Goal: Task Accomplishment & Management: Manage account settings

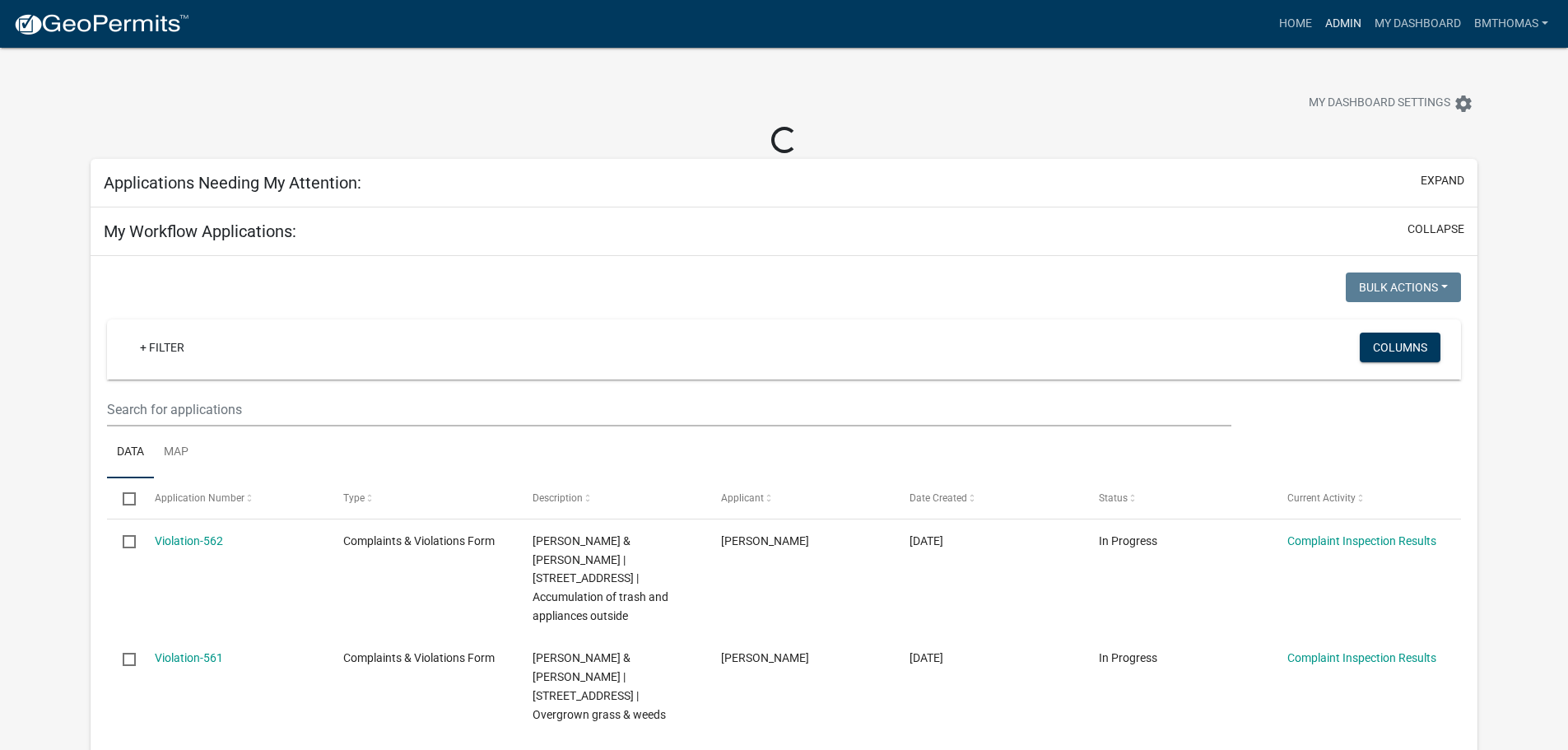
click at [1341, 26] on link "Admin" at bounding box center [1342, 23] width 49 height 31
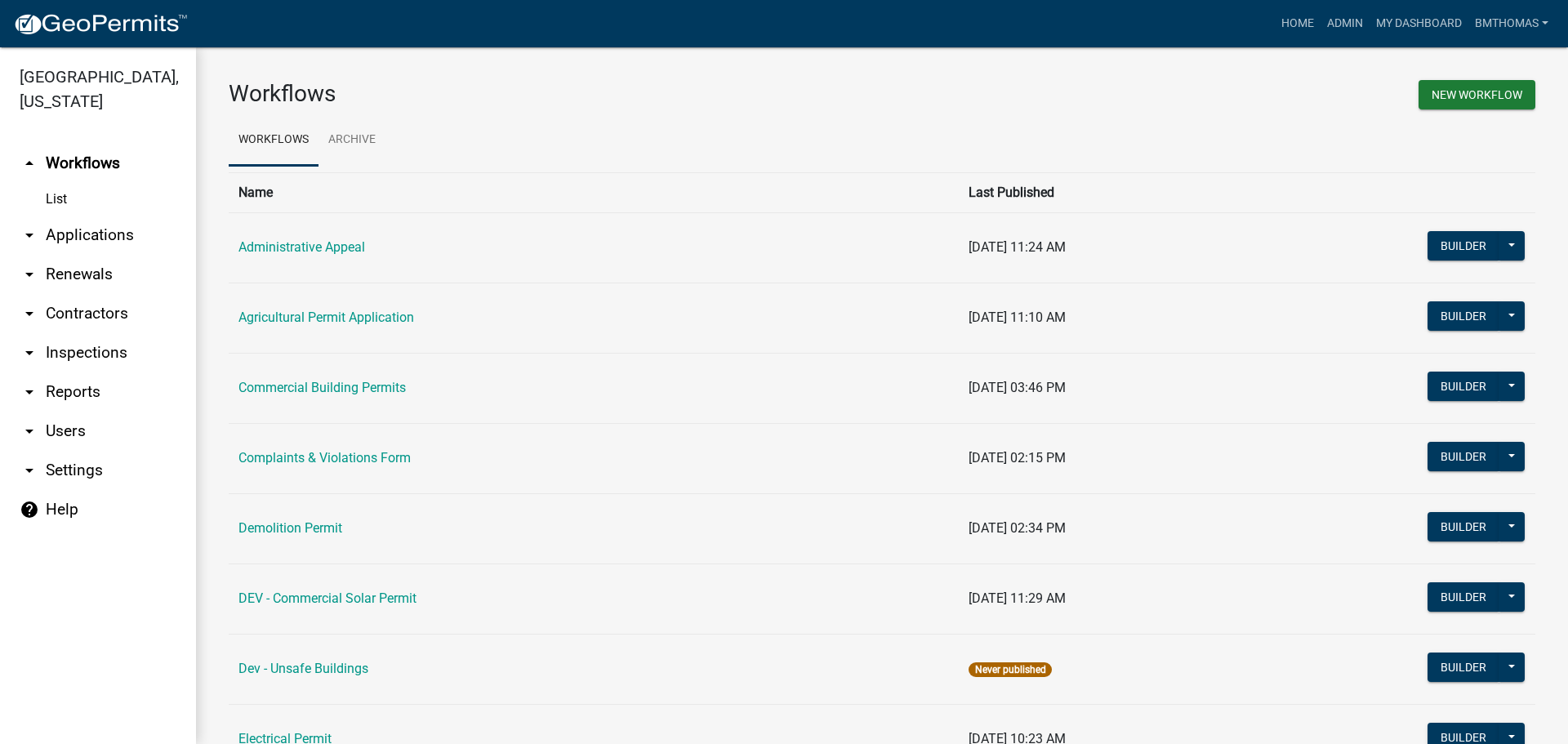
click at [89, 216] on link "arrow_drop_down Applications" at bounding box center [98, 236] width 196 height 40
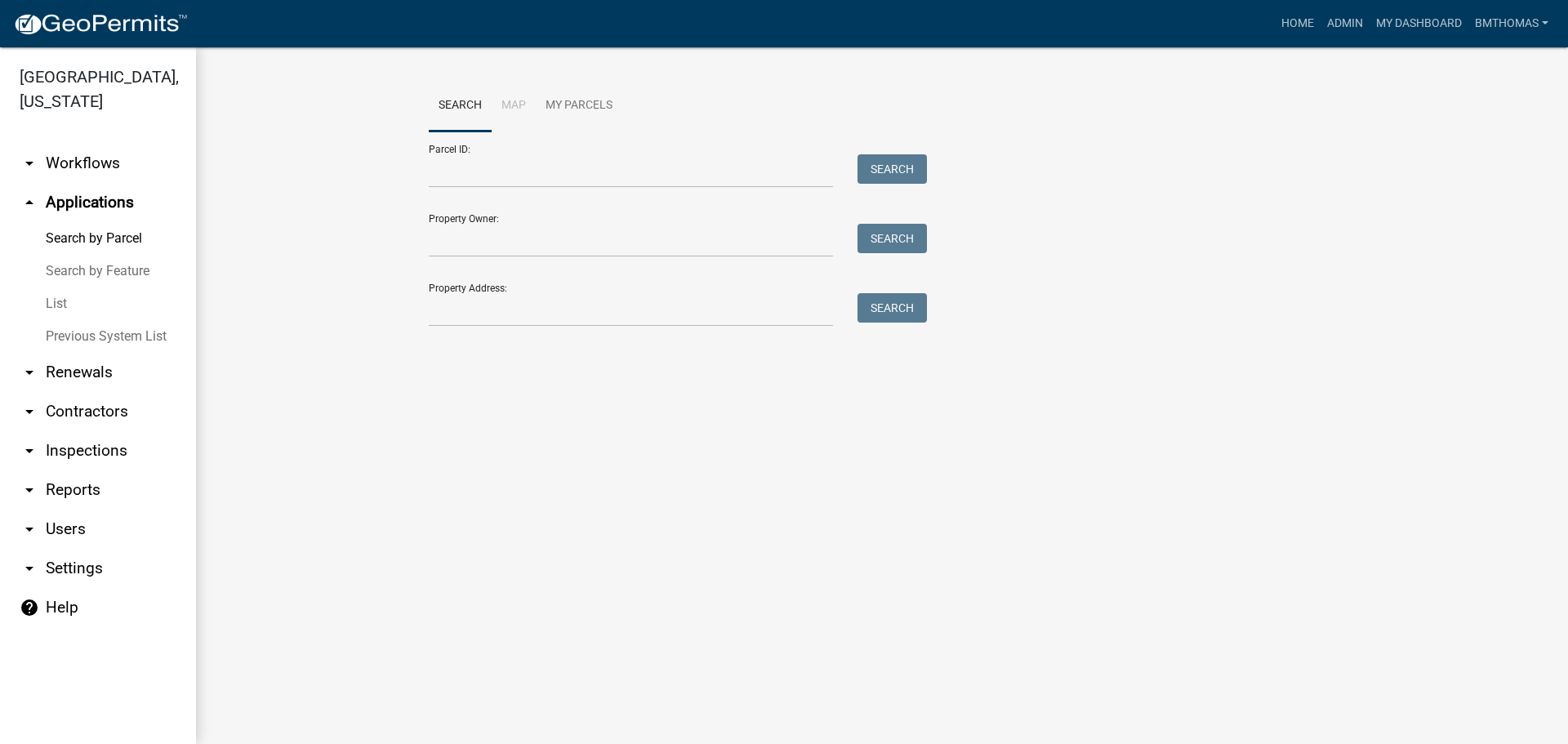
click at [57, 287] on link "List" at bounding box center [98, 303] width 196 height 33
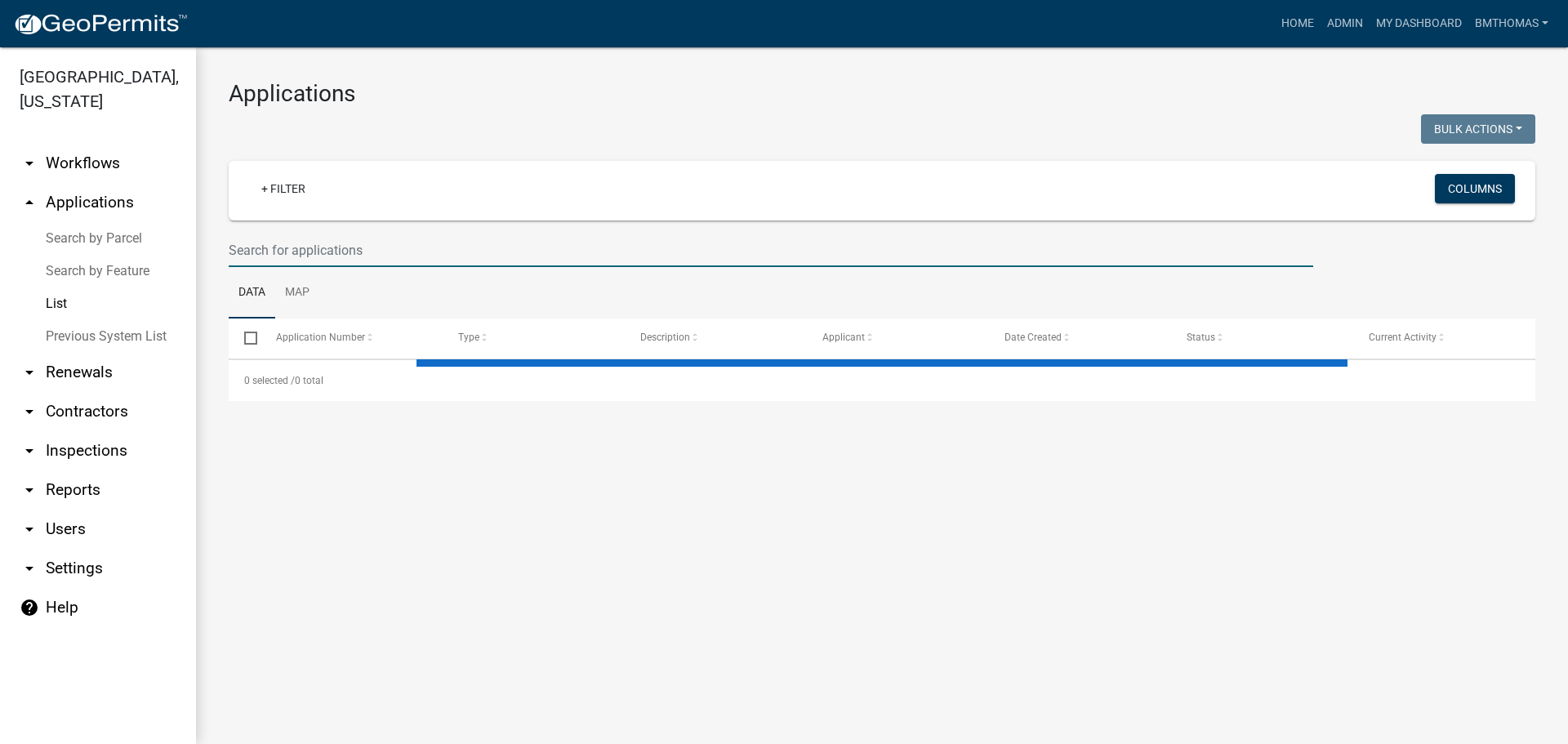
click at [288, 242] on input "text" at bounding box center [771, 251] width 1085 height 34
select select "3: 100"
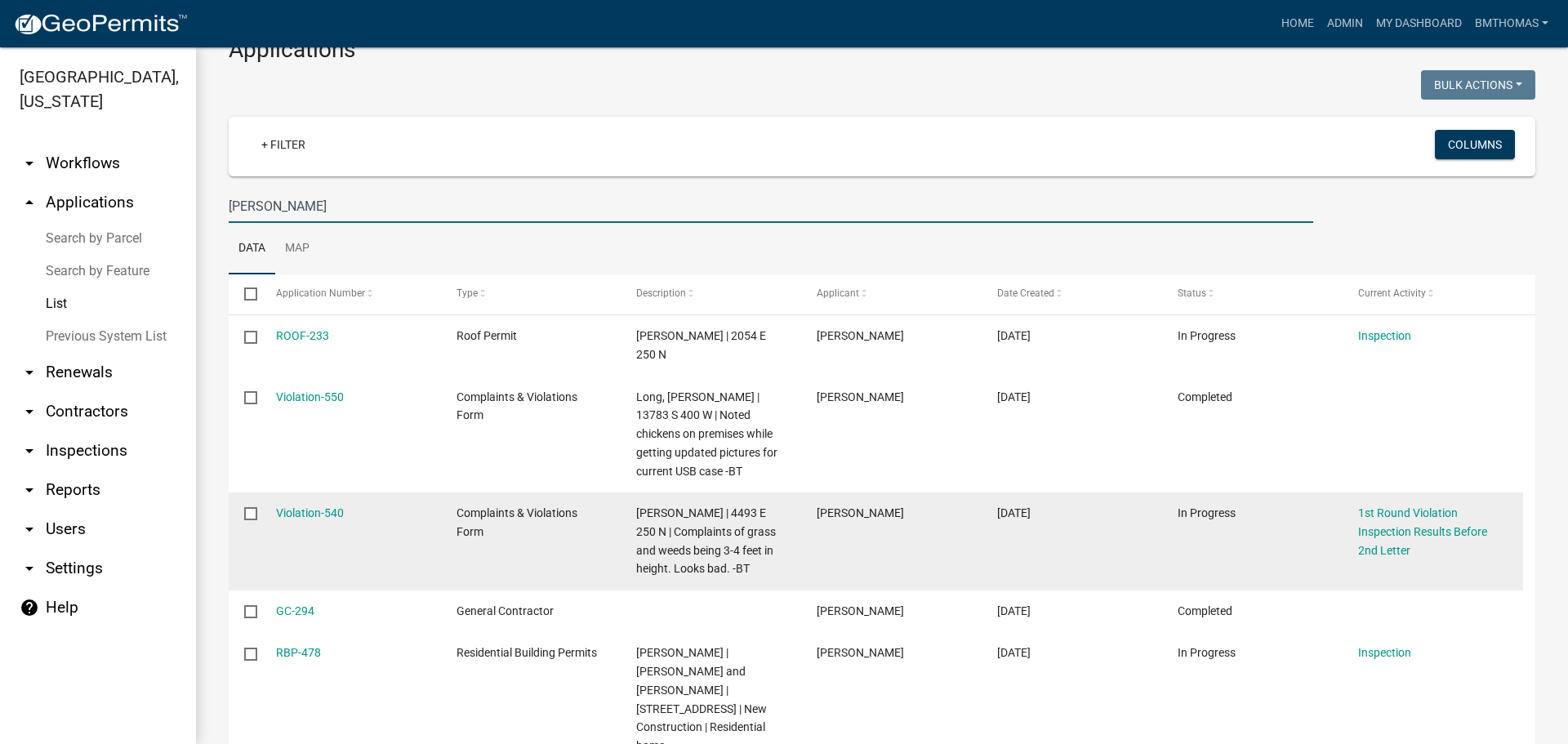
scroll to position [81, 0]
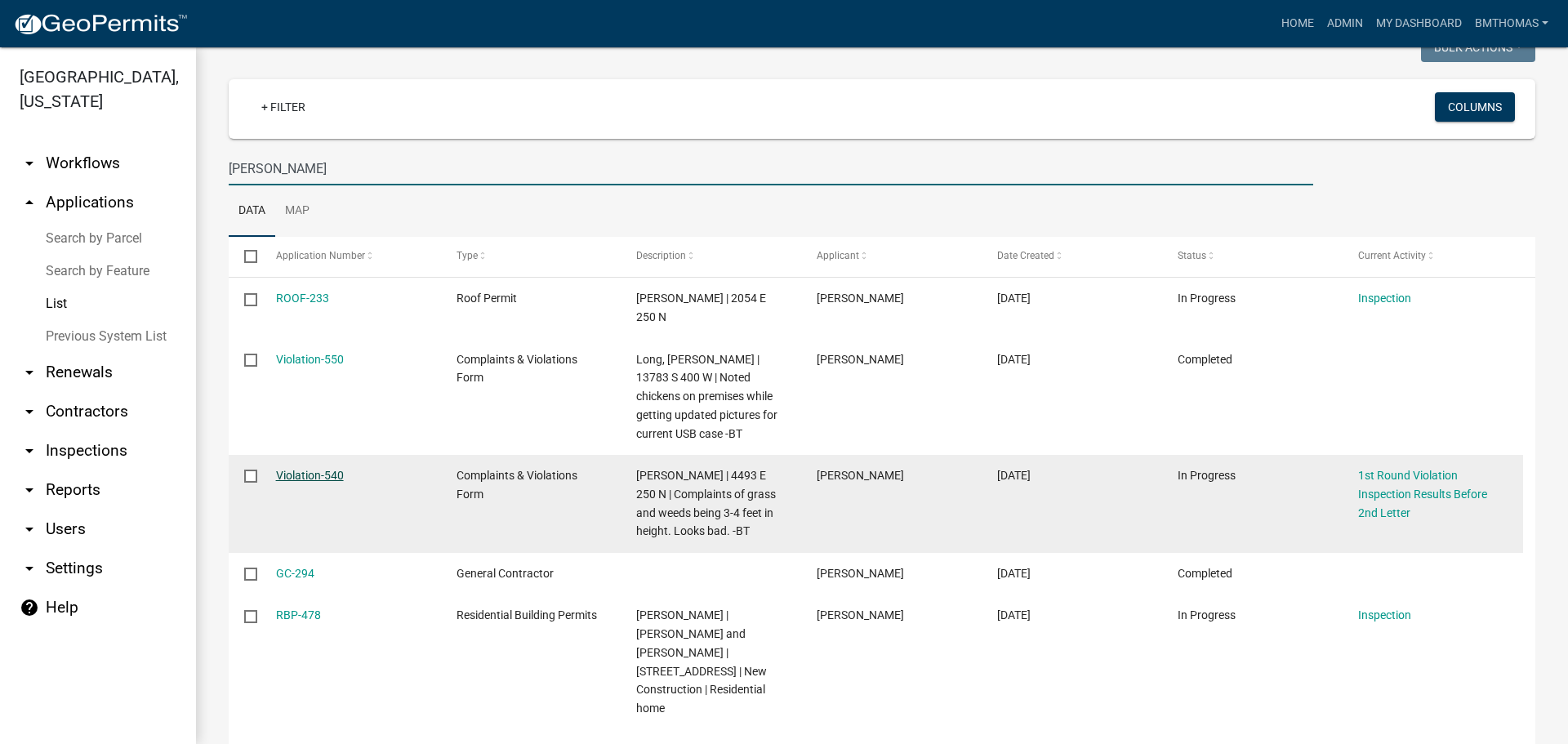
type input "[PERSON_NAME]"
click at [321, 469] on link "Violation-540" at bounding box center [310, 475] width 67 height 13
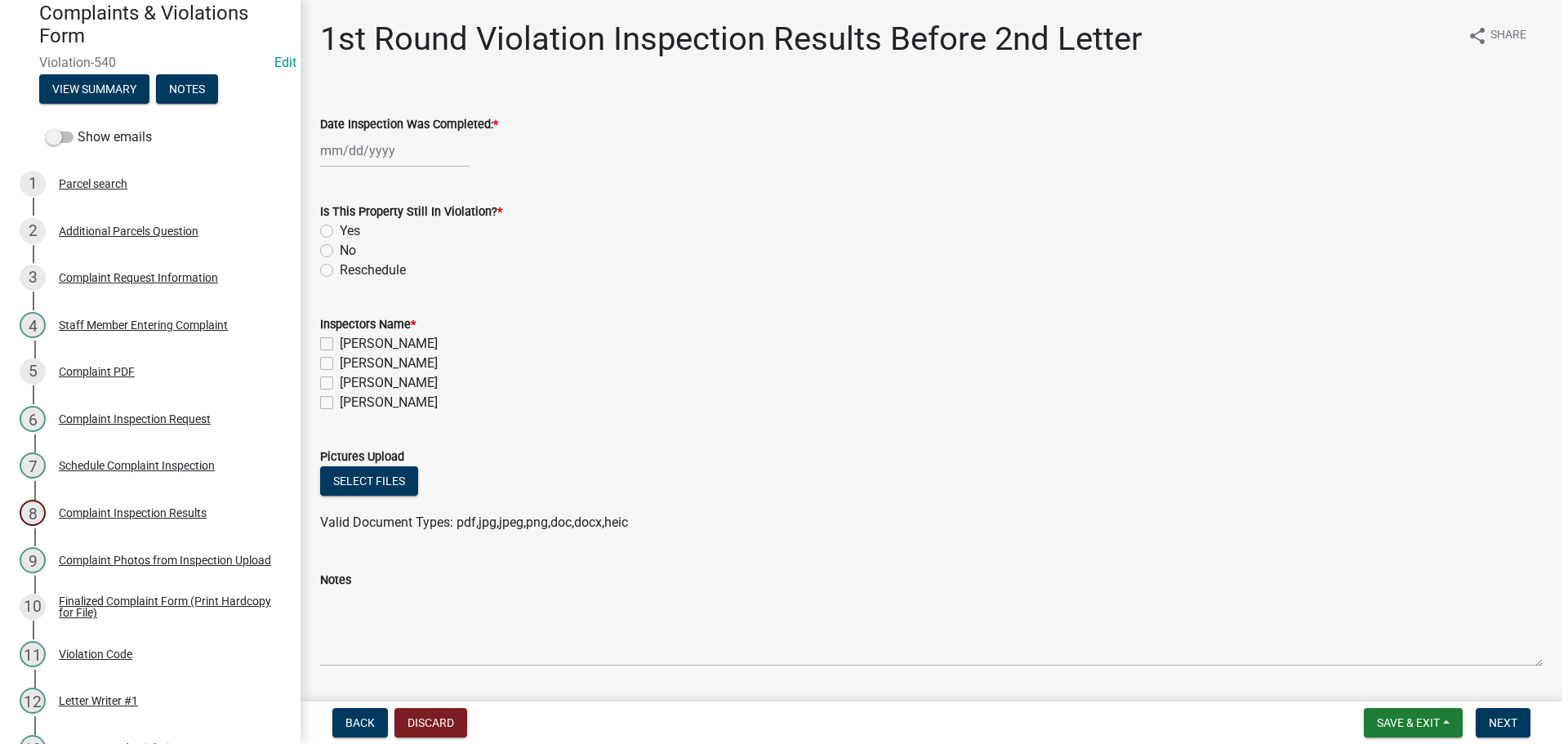
scroll to position [81, 0]
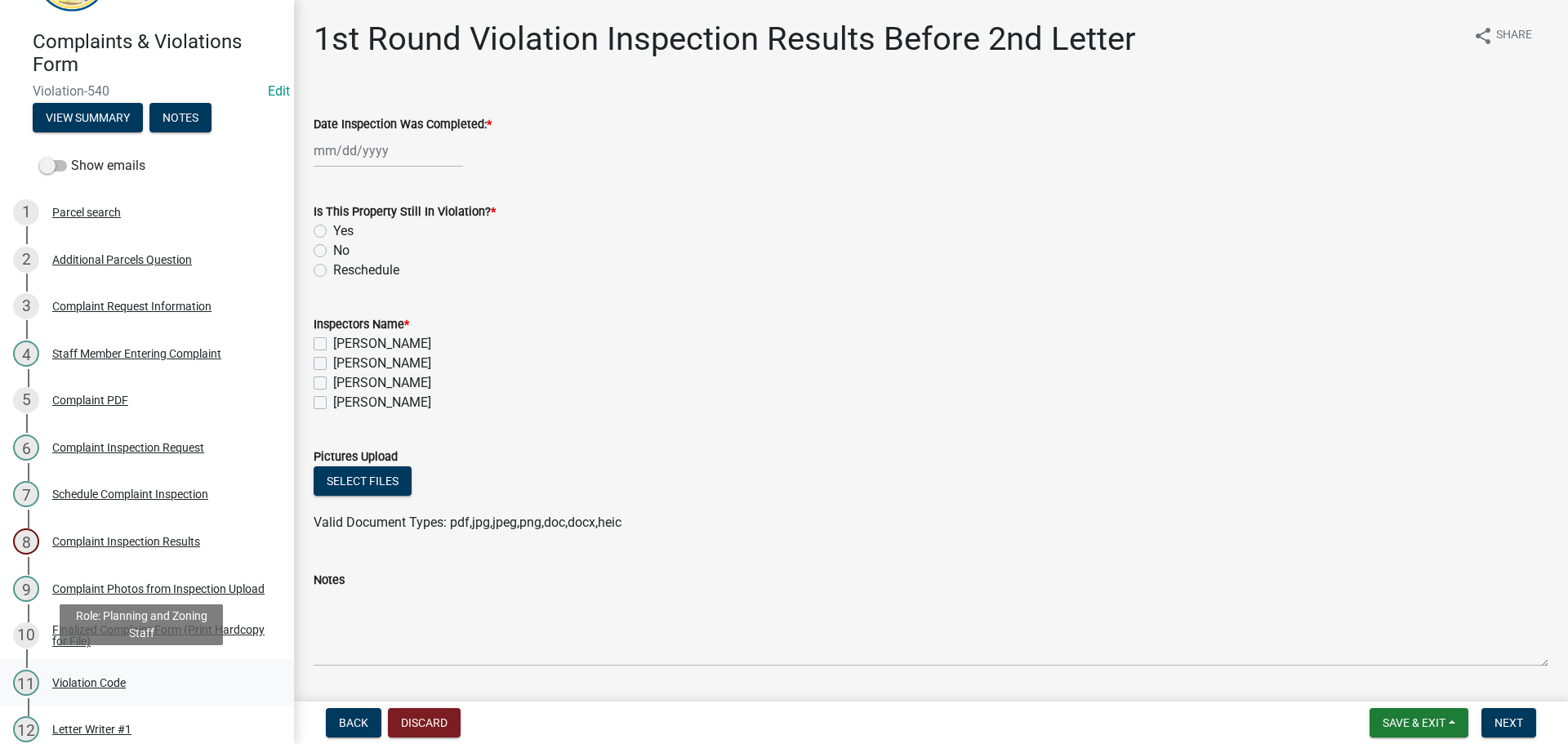
click at [83, 670] on div "11 Violation Code" at bounding box center [140, 683] width 255 height 26
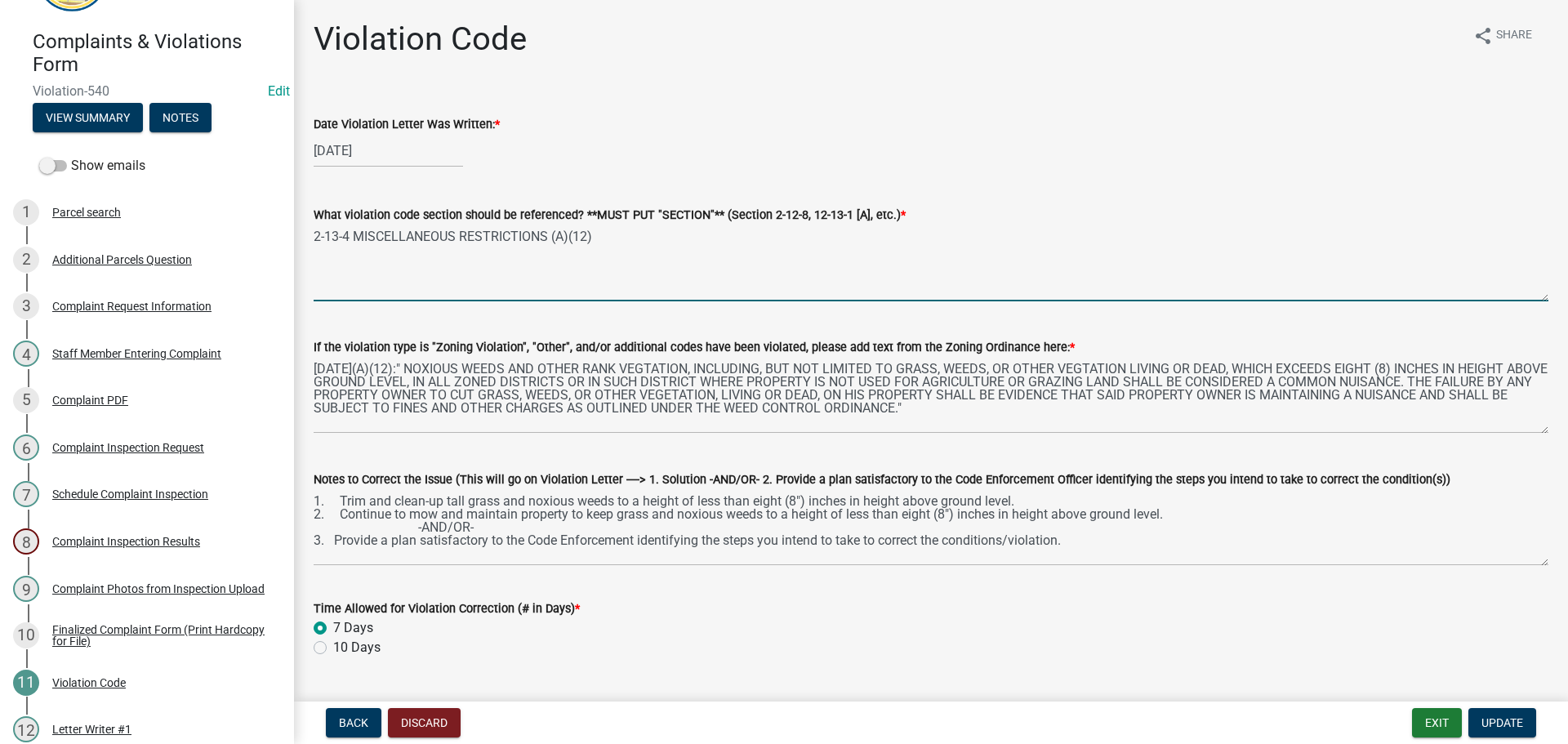
drag, startPoint x: 538, startPoint y: 242, endPoint x: 317, endPoint y: 240, distance: 221.0
click at [317, 240] on textarea "2-13-4 MISCELLANEOUS RESTRICTIONS (A)(12)" at bounding box center [931, 264] width 1235 height 77
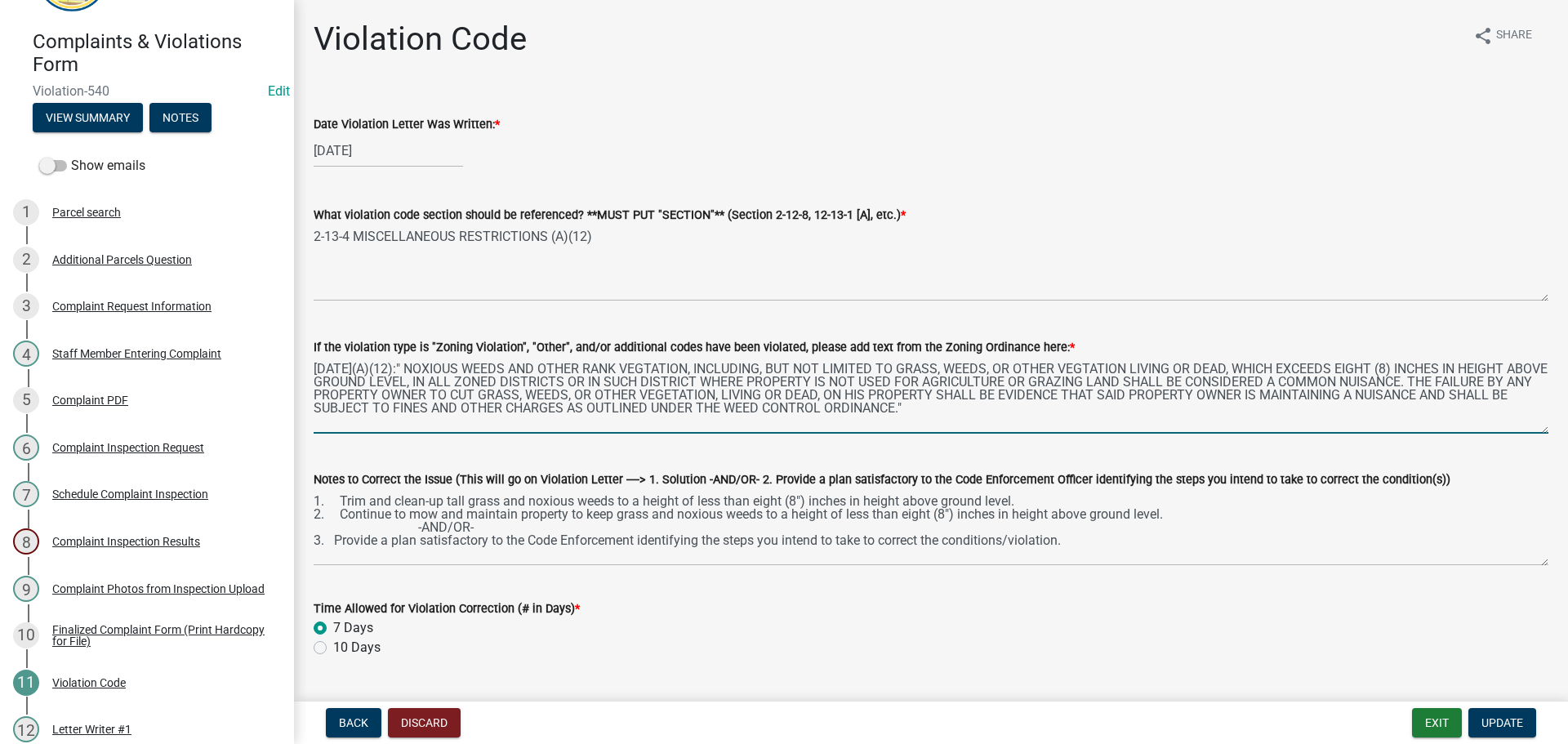
drag, startPoint x: 1004, startPoint y: 414, endPoint x: 313, endPoint y: 359, distance: 693.2
click at [313, 359] on div "If the violation type is "Zoning Violation", "Other", and/or additional codes h…" at bounding box center [931, 373] width 1260 height 119
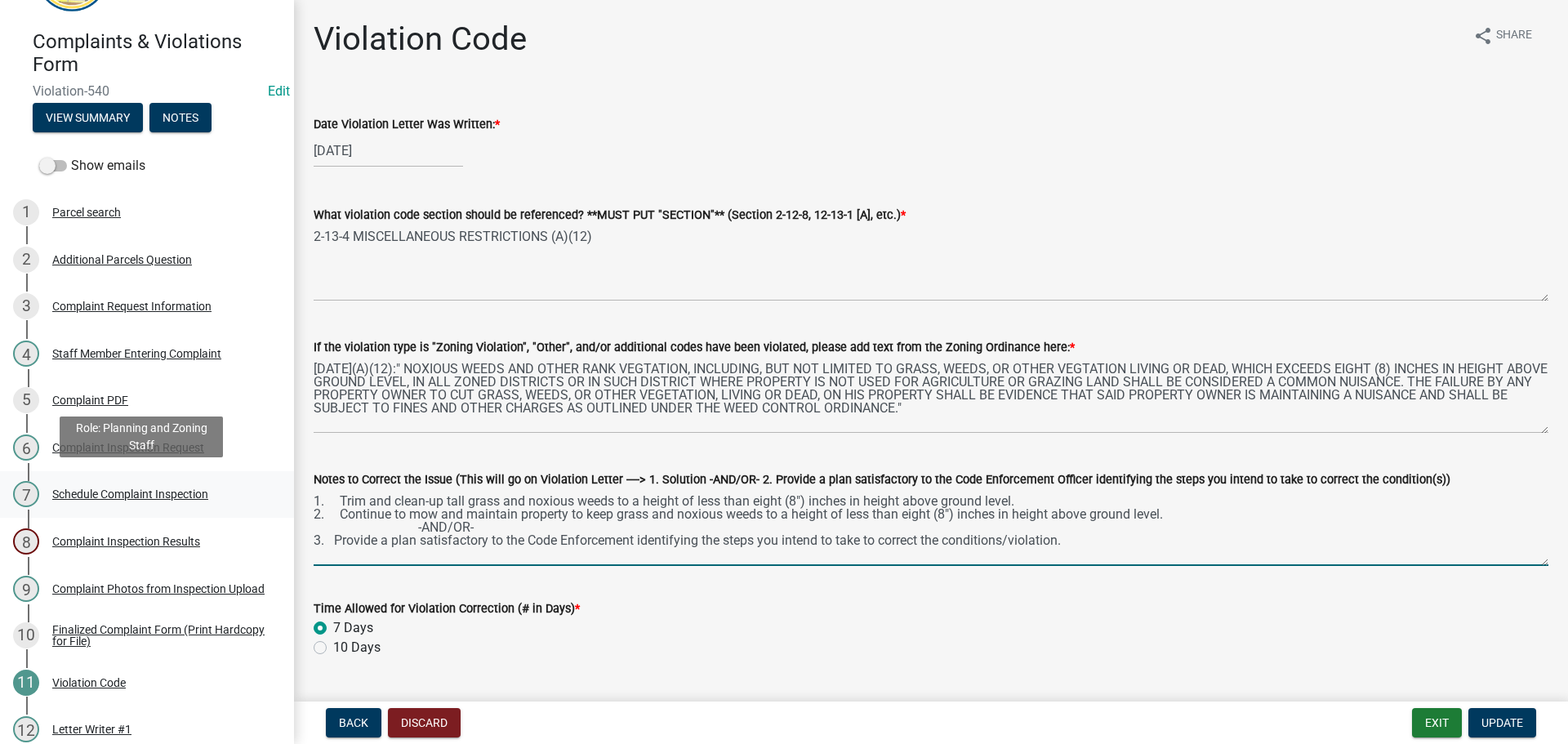
drag, startPoint x: 1071, startPoint y: 545, endPoint x: 231, endPoint y: 497, distance: 841.4
click at [231, 497] on div "Complaints & Violations Form Violation-540 Edit View Summary Notes Show emails …" at bounding box center [784, 372] width 1568 height 744
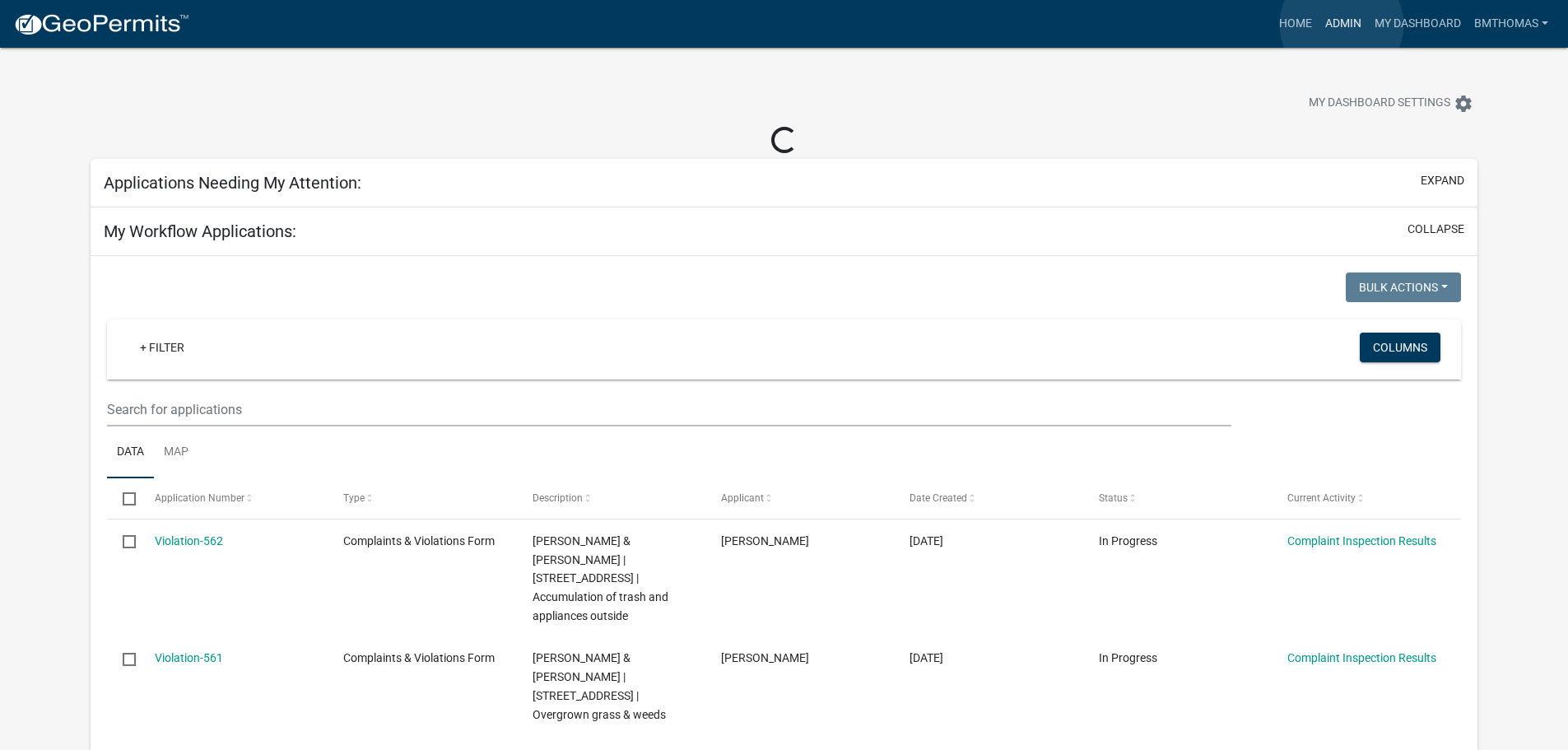
click at [1341, 24] on link "Admin" at bounding box center [1342, 23] width 49 height 31
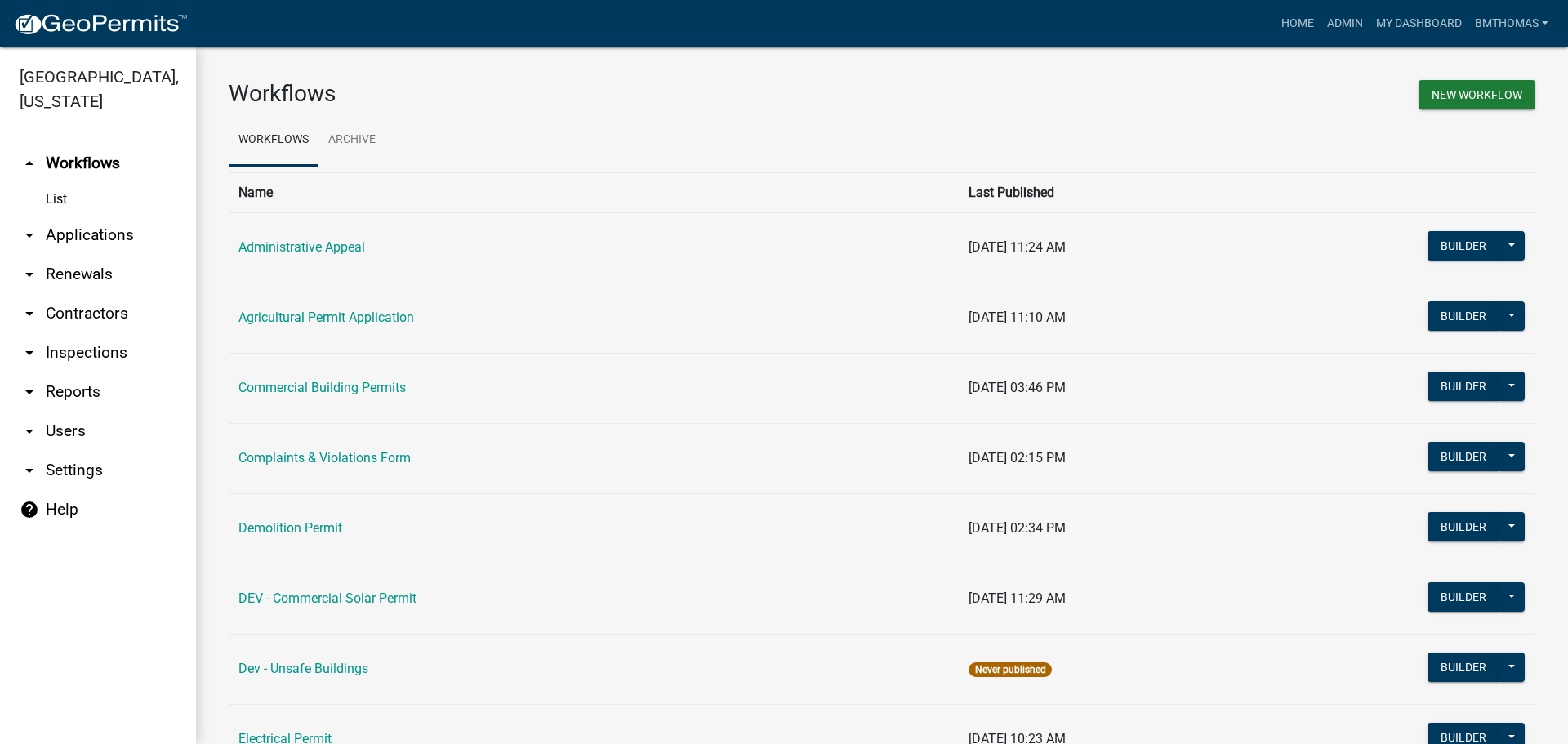
click at [100, 216] on link "arrow_drop_down Applications" at bounding box center [98, 236] width 196 height 40
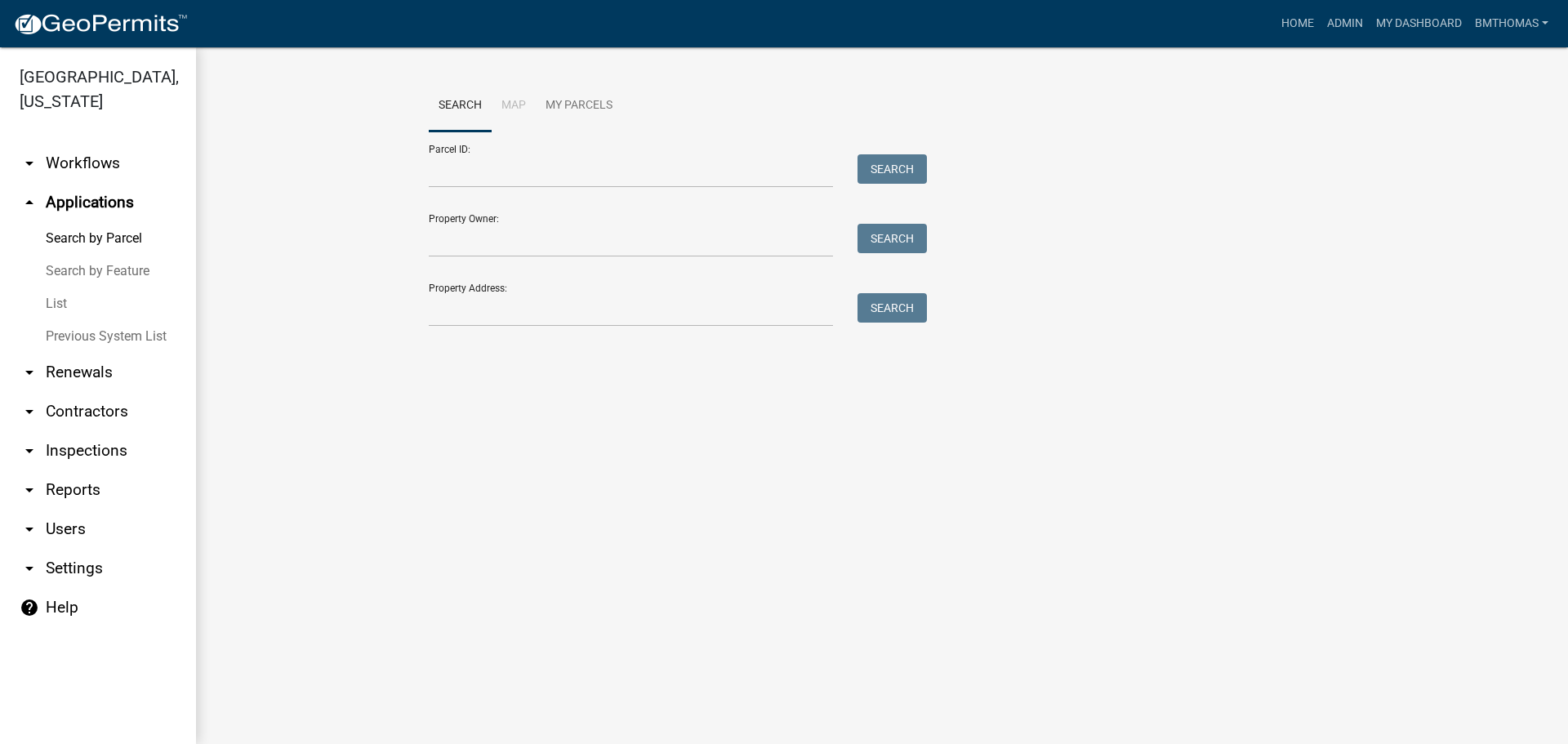
click at [71, 287] on link "List" at bounding box center [98, 303] width 196 height 33
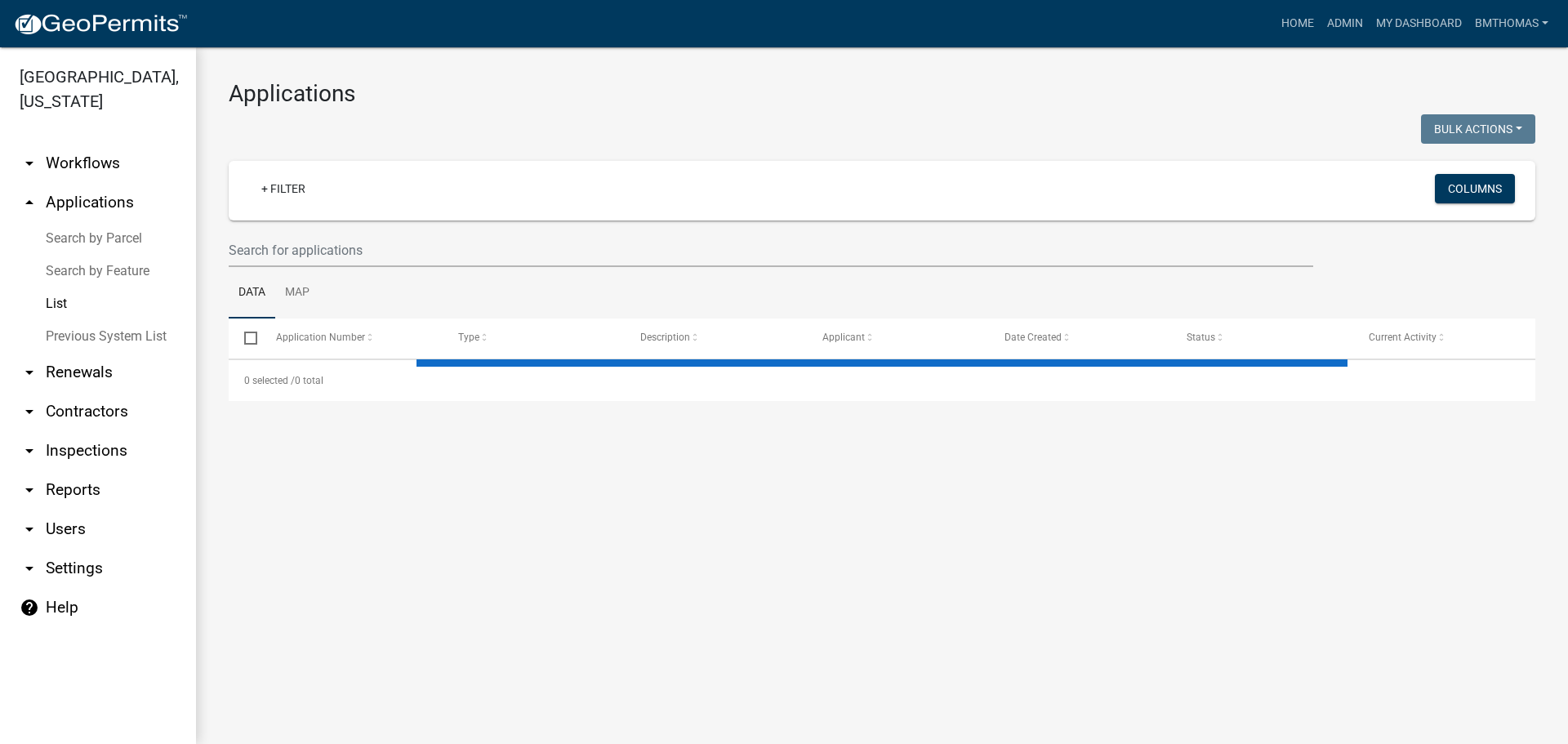
select select "3: 100"
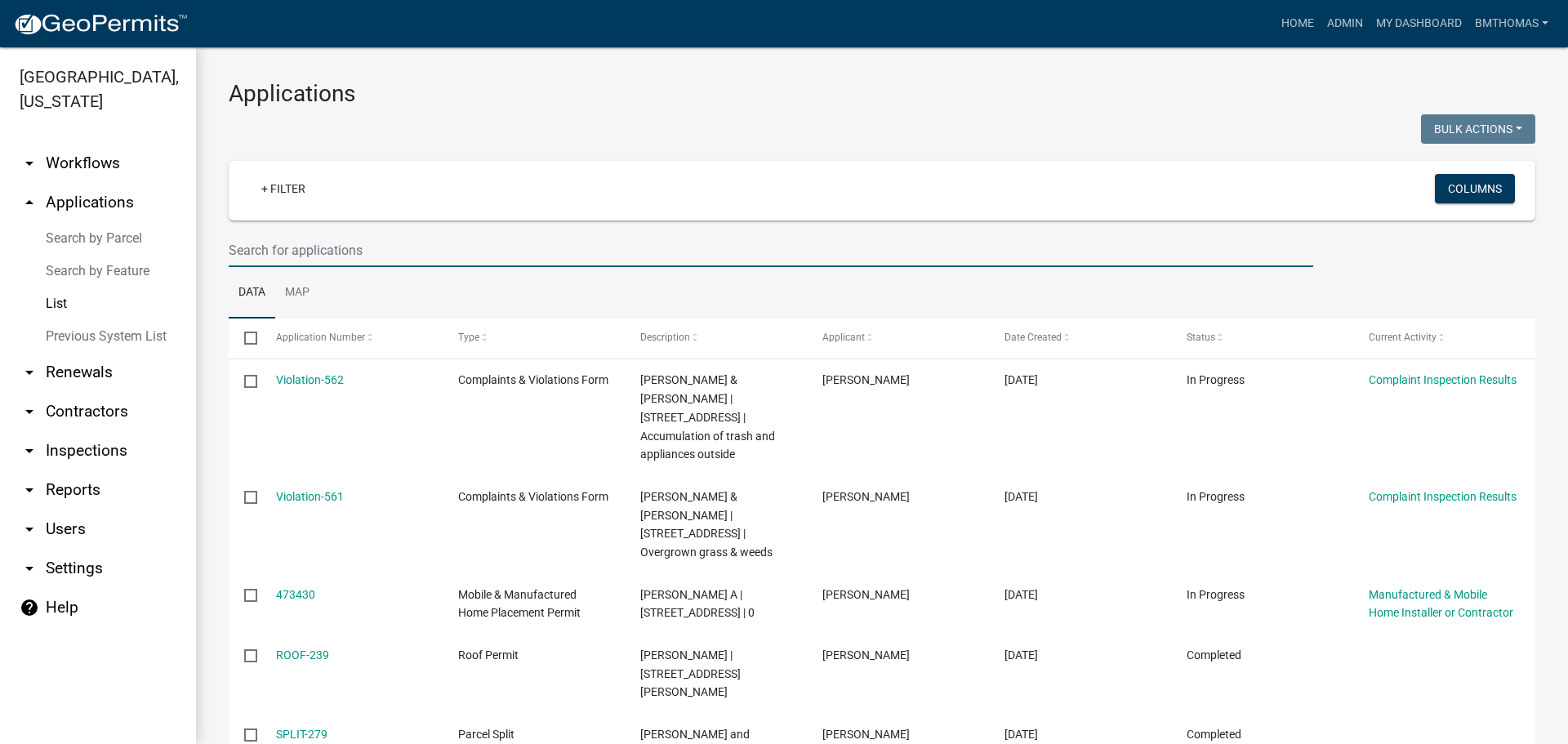
click at [316, 250] on input "text" at bounding box center [771, 251] width 1085 height 34
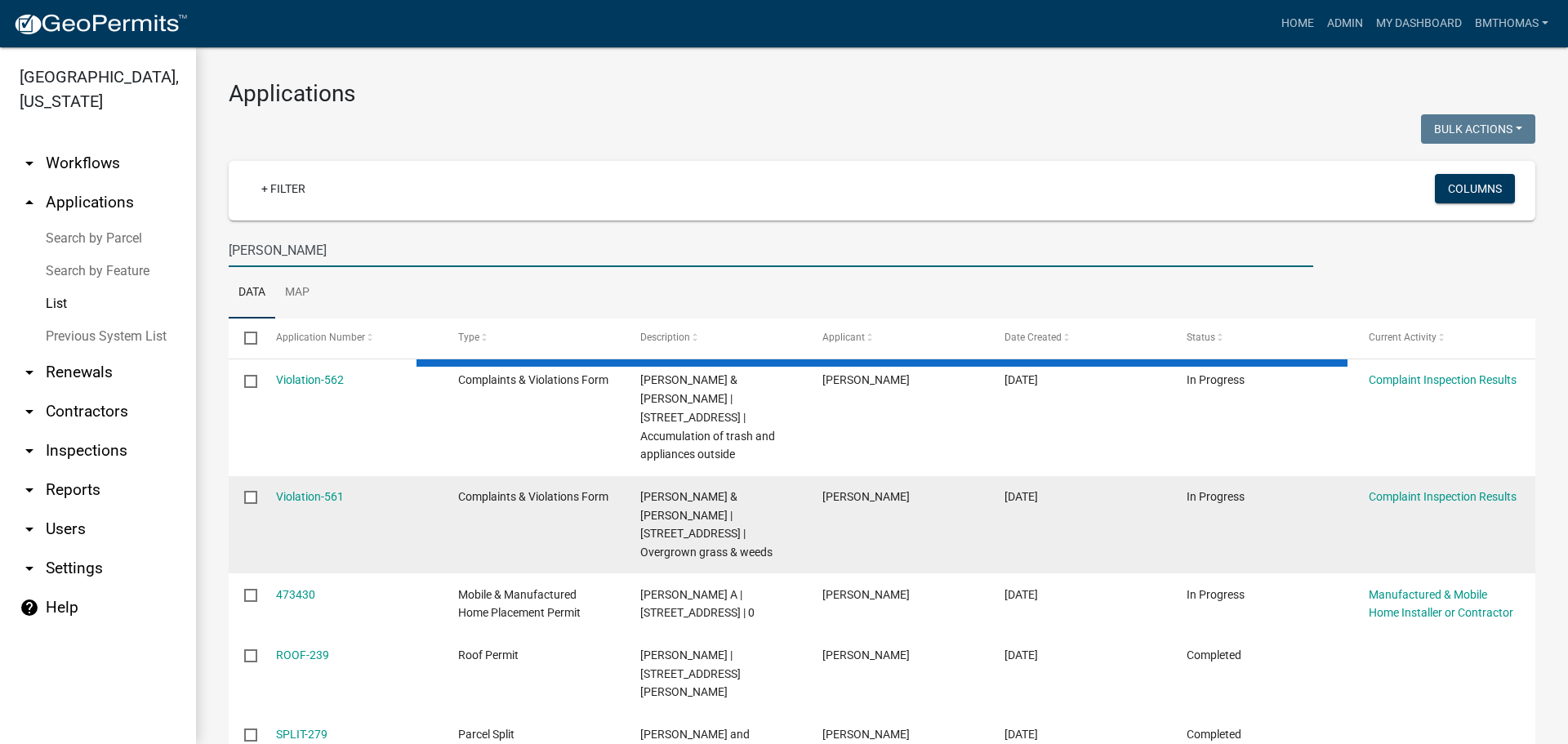
type input "elrod"
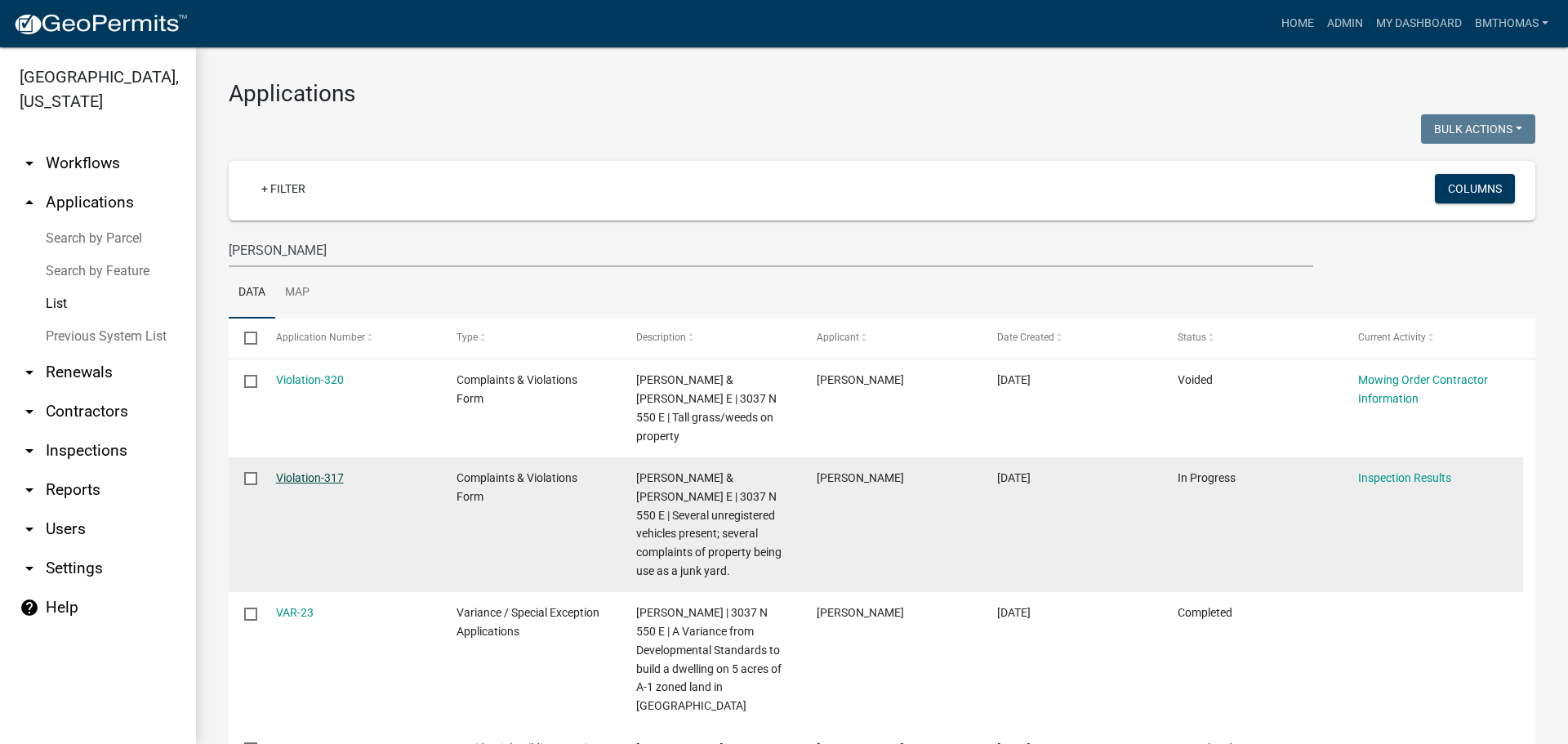
click at [319, 472] on link "Violation-317" at bounding box center [310, 478] width 67 height 13
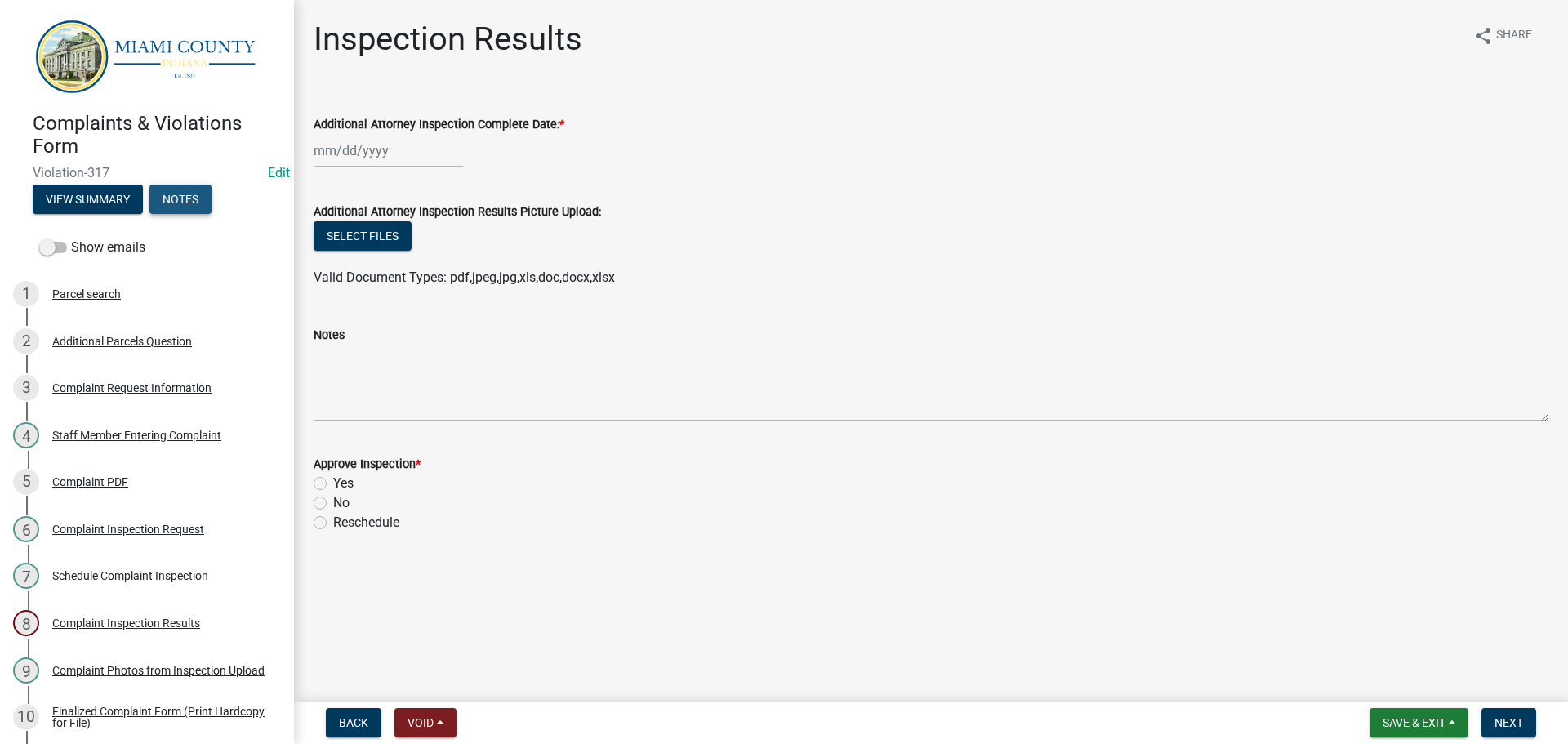
click at [165, 194] on button "Notes" at bounding box center [180, 199] width 62 height 30
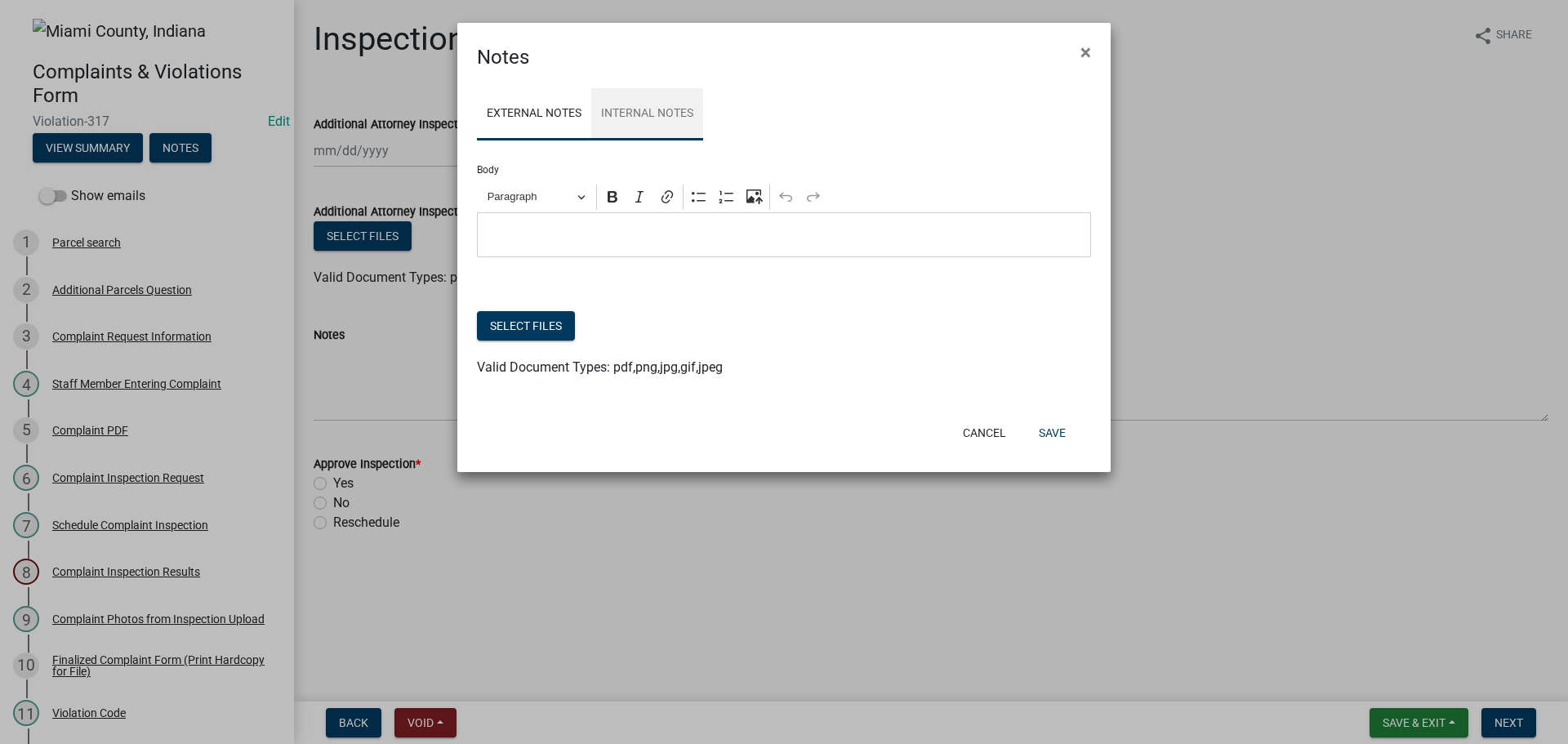
click at [629, 112] on link "Internal Notes" at bounding box center [647, 114] width 112 height 53
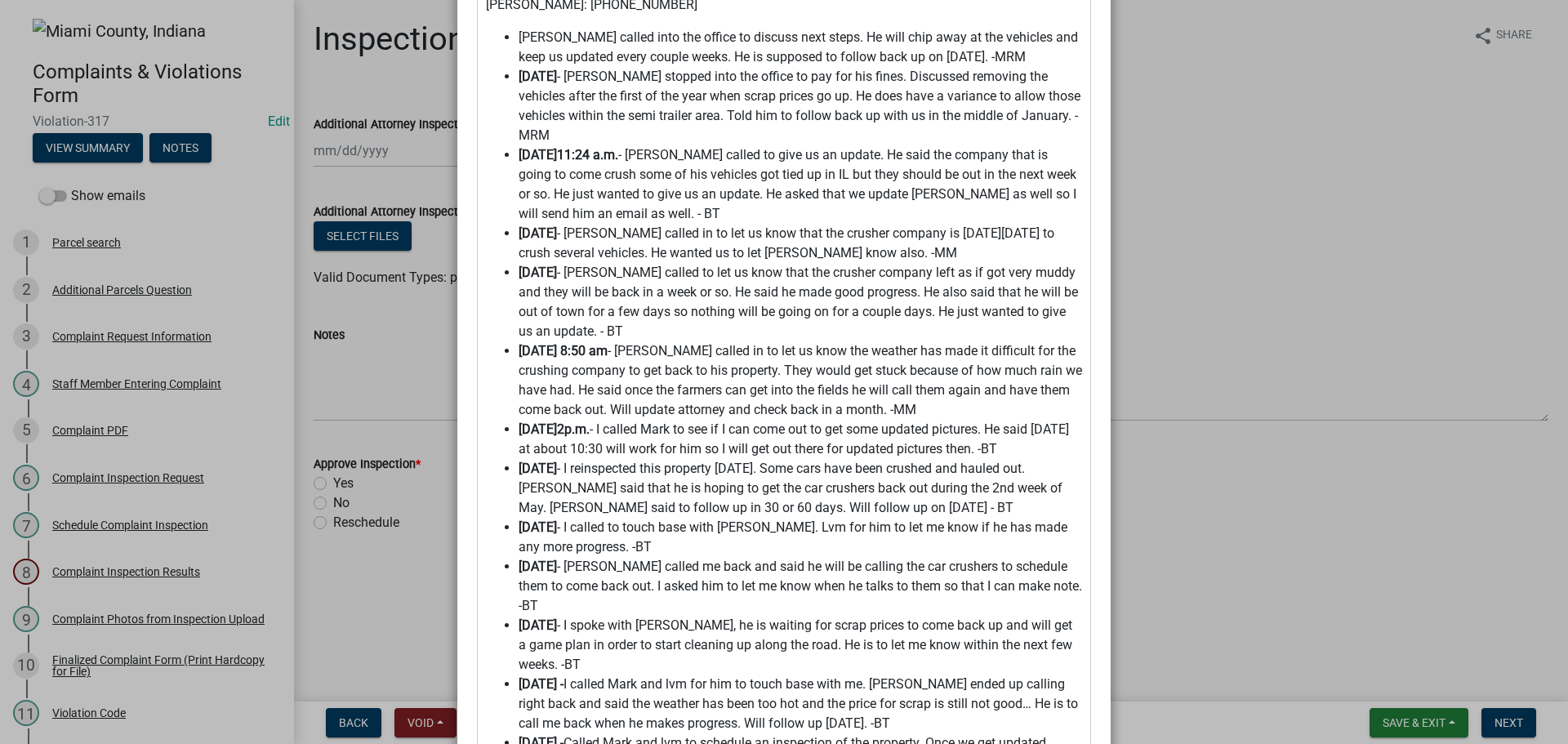
scroll to position [510, 0]
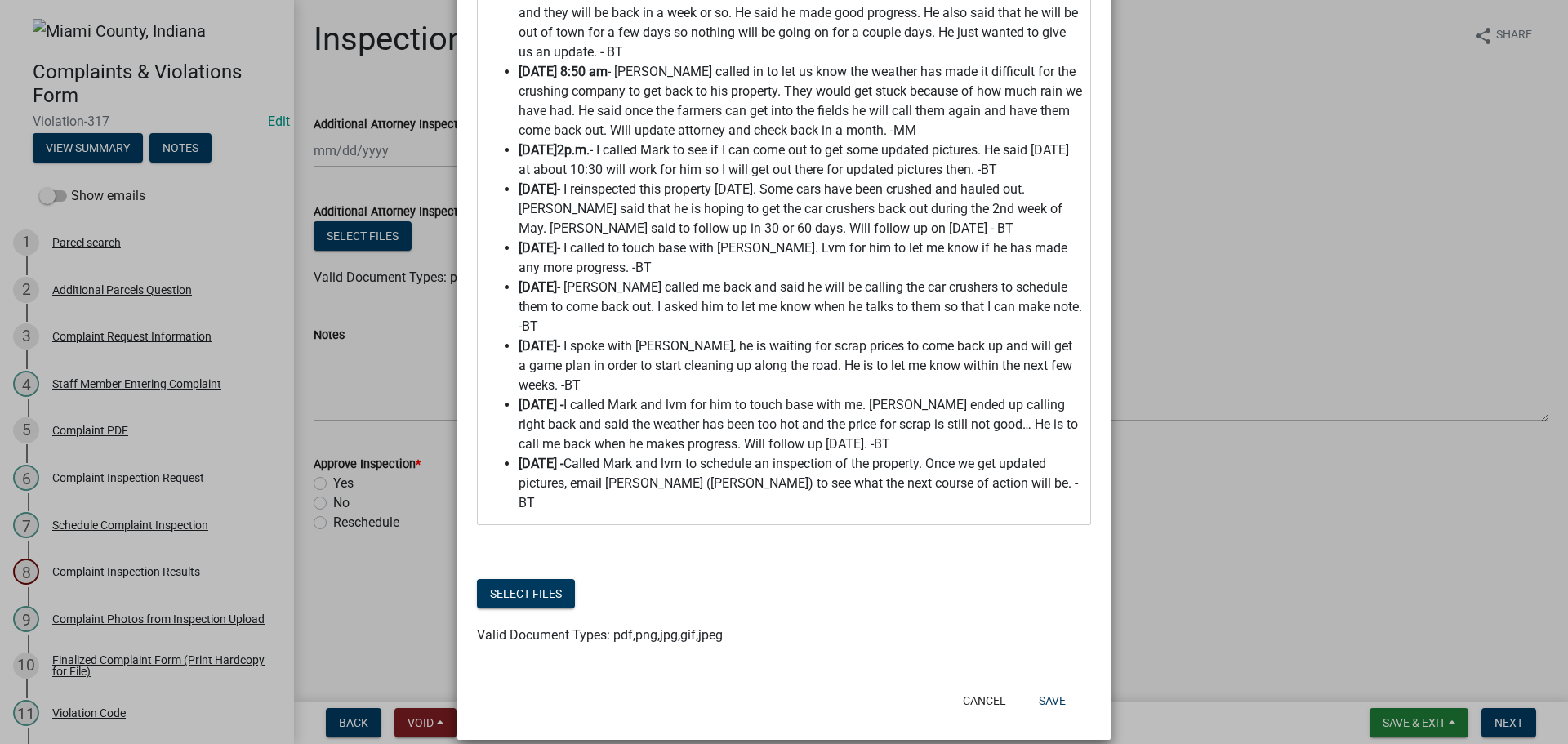
click at [1047, 488] on span "9.3.25 - Called Mark and lvm to schedule an inspection of the property. Once we…" at bounding box center [801, 482] width 565 height 58
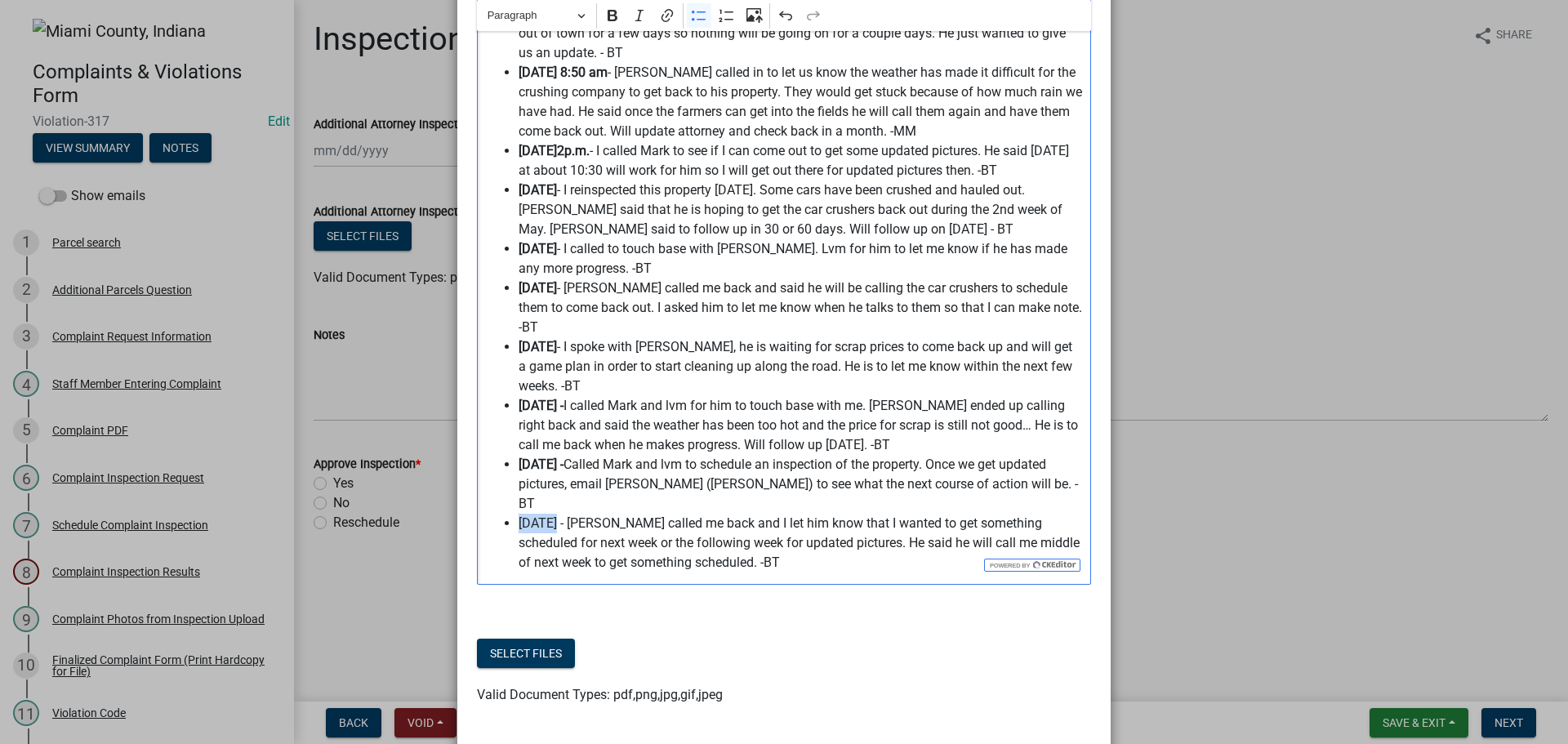
drag, startPoint x: 550, startPoint y: 504, endPoint x: 515, endPoint y: 503, distance: 35.0
click at [519, 514] on span "9.4.25 - Mark called me back and I let him know that I wanted to get something …" at bounding box center [801, 543] width 565 height 58
click at [600, 22] on button "Bold" at bounding box center [612, 15] width 25 height 25
click at [720, 545] on span "9.4.25 - Mark called me back and I let him know that I wanted to get something …" at bounding box center [801, 543] width 565 height 58
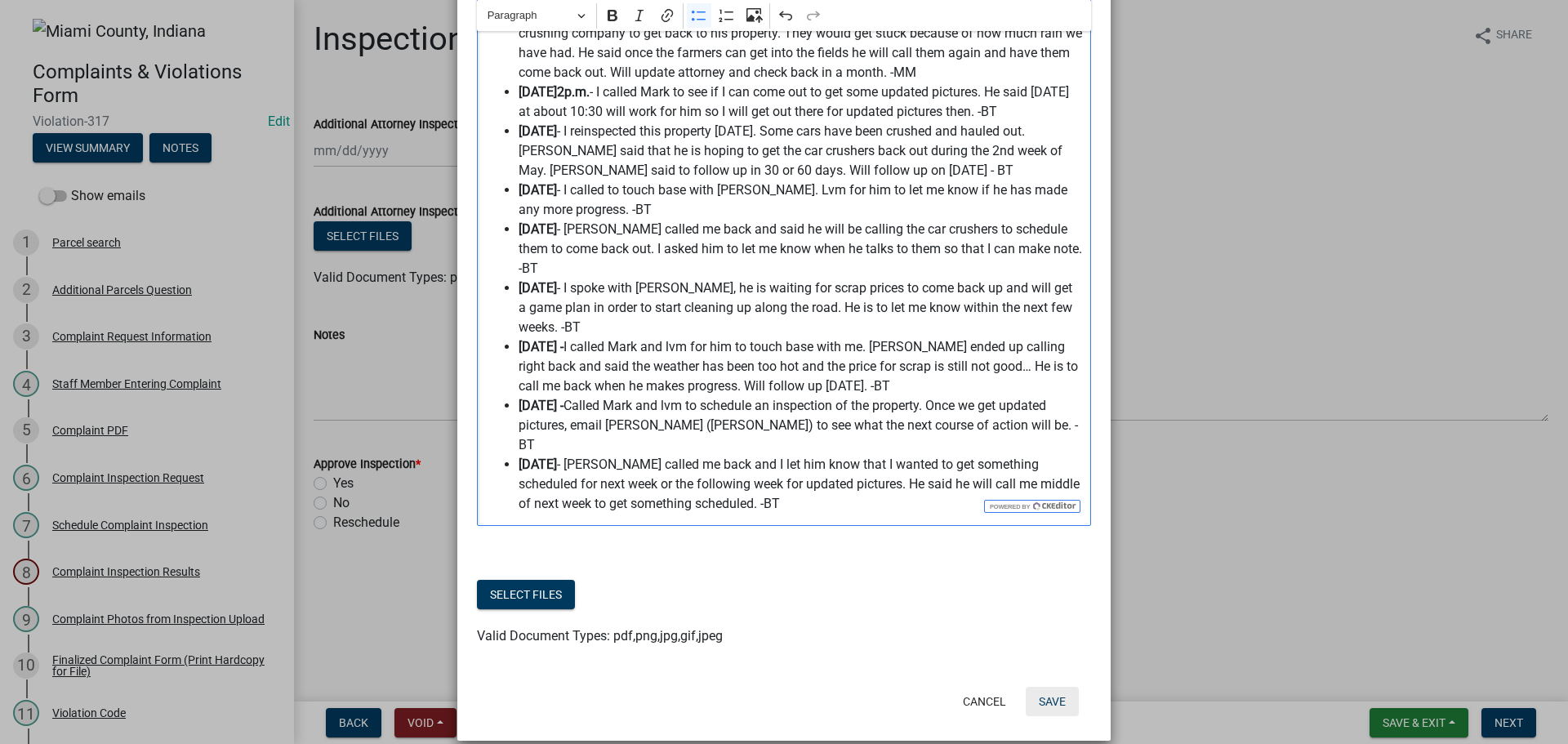
click at [1049, 688] on button "Save" at bounding box center [1053, 702] width 53 height 30
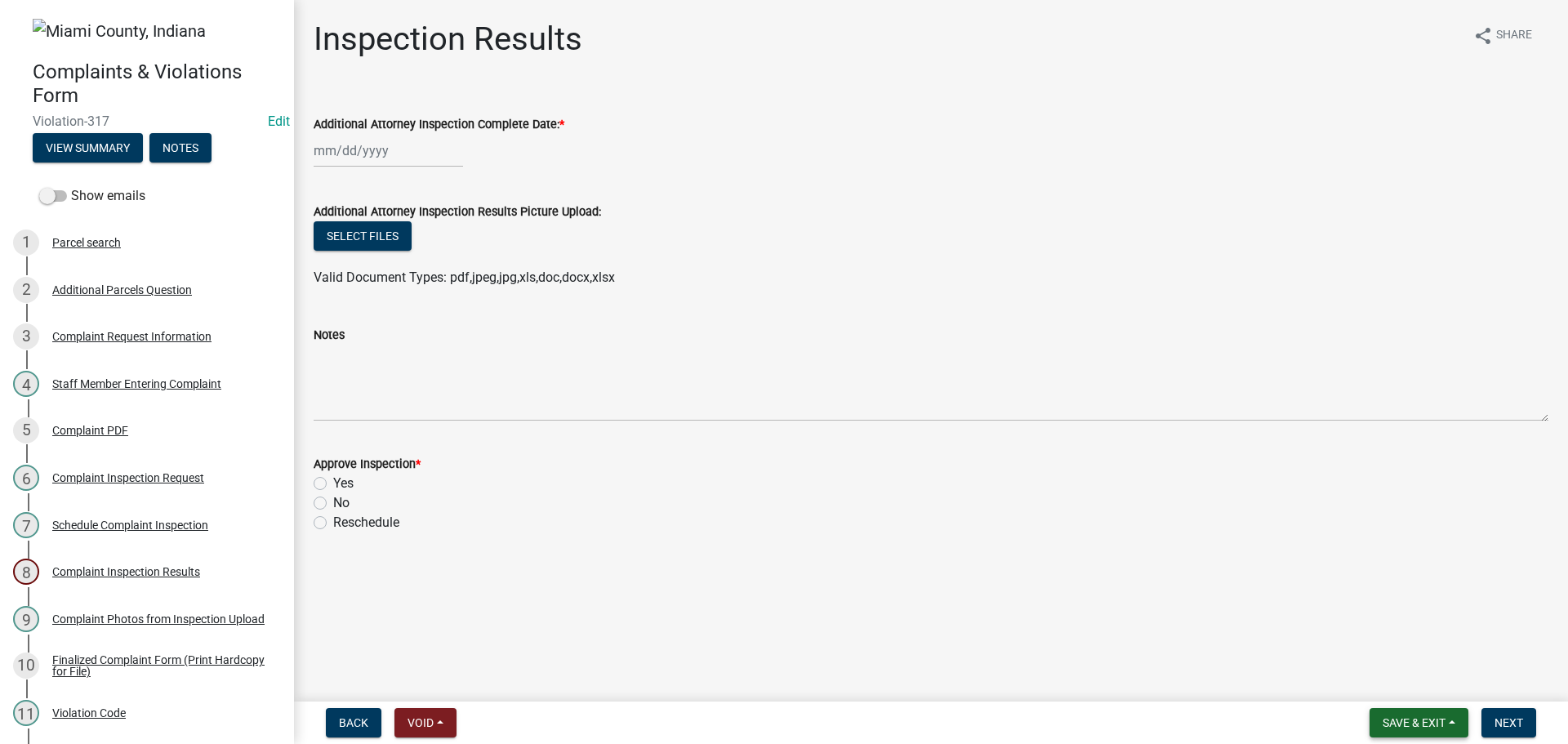
click at [1413, 724] on span "Save & Exit" at bounding box center [1413, 722] width 62 height 13
click at [1432, 685] on button "Save & Exit" at bounding box center [1404, 681] width 131 height 40
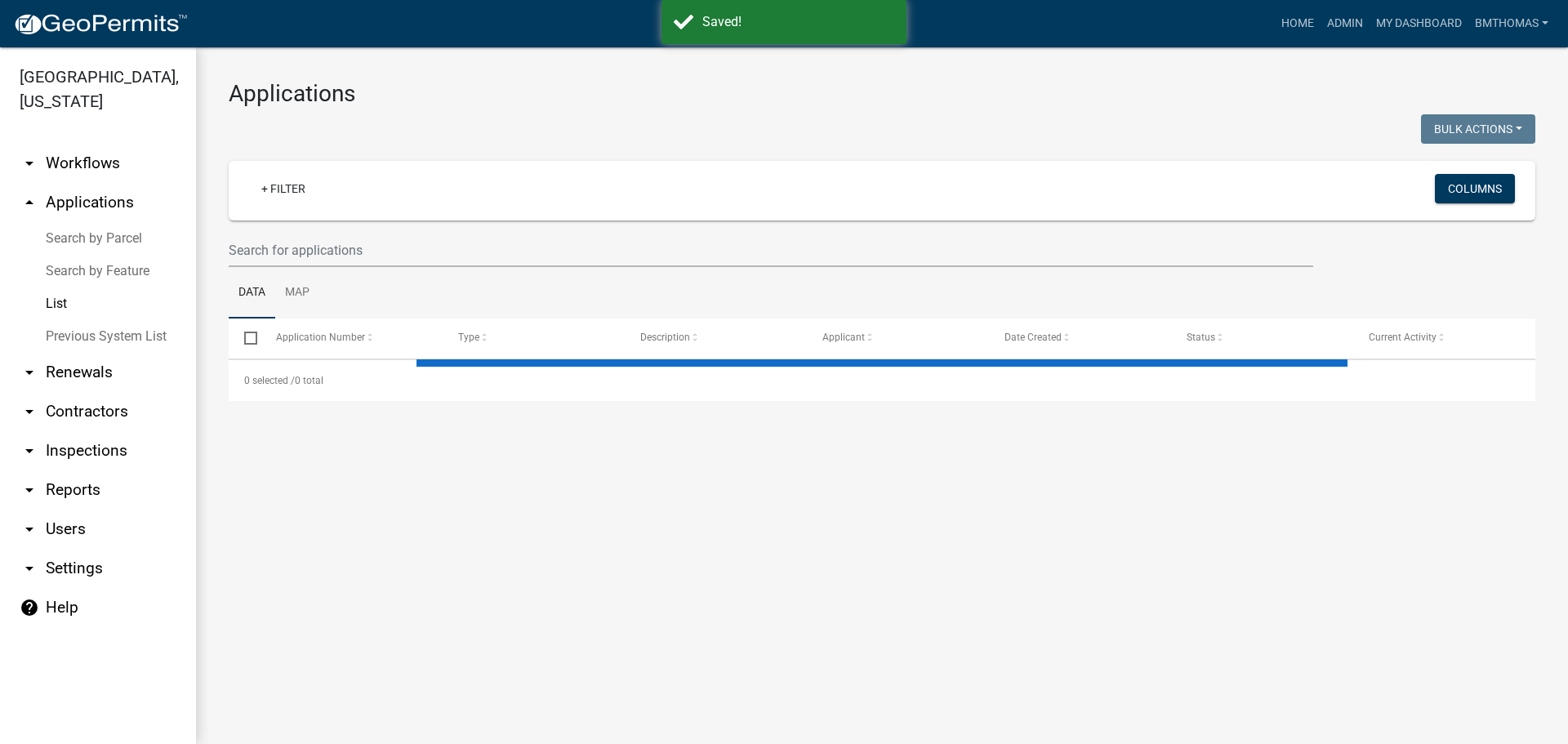
select select "3: 100"
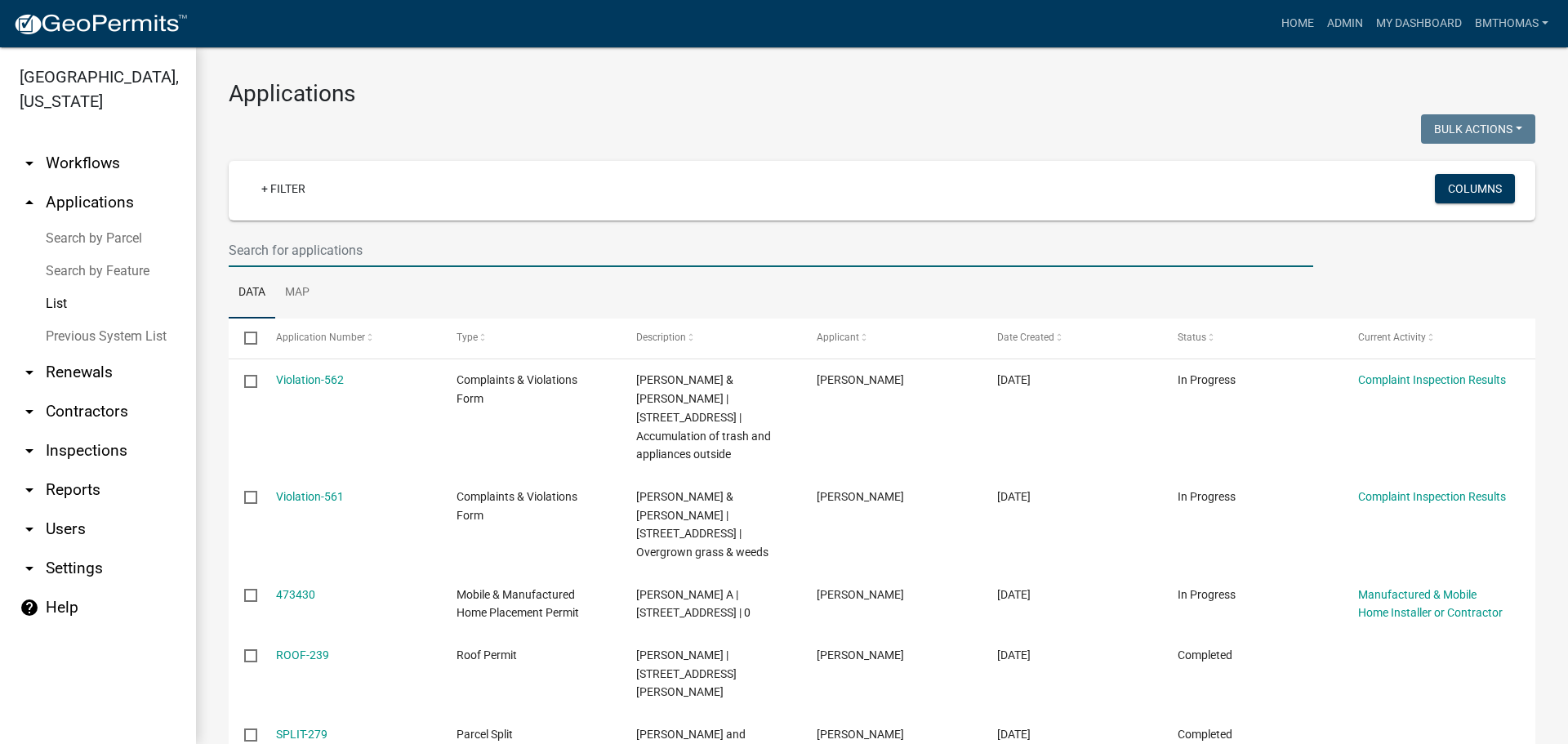
click at [281, 252] on input "text" at bounding box center [771, 251] width 1085 height 34
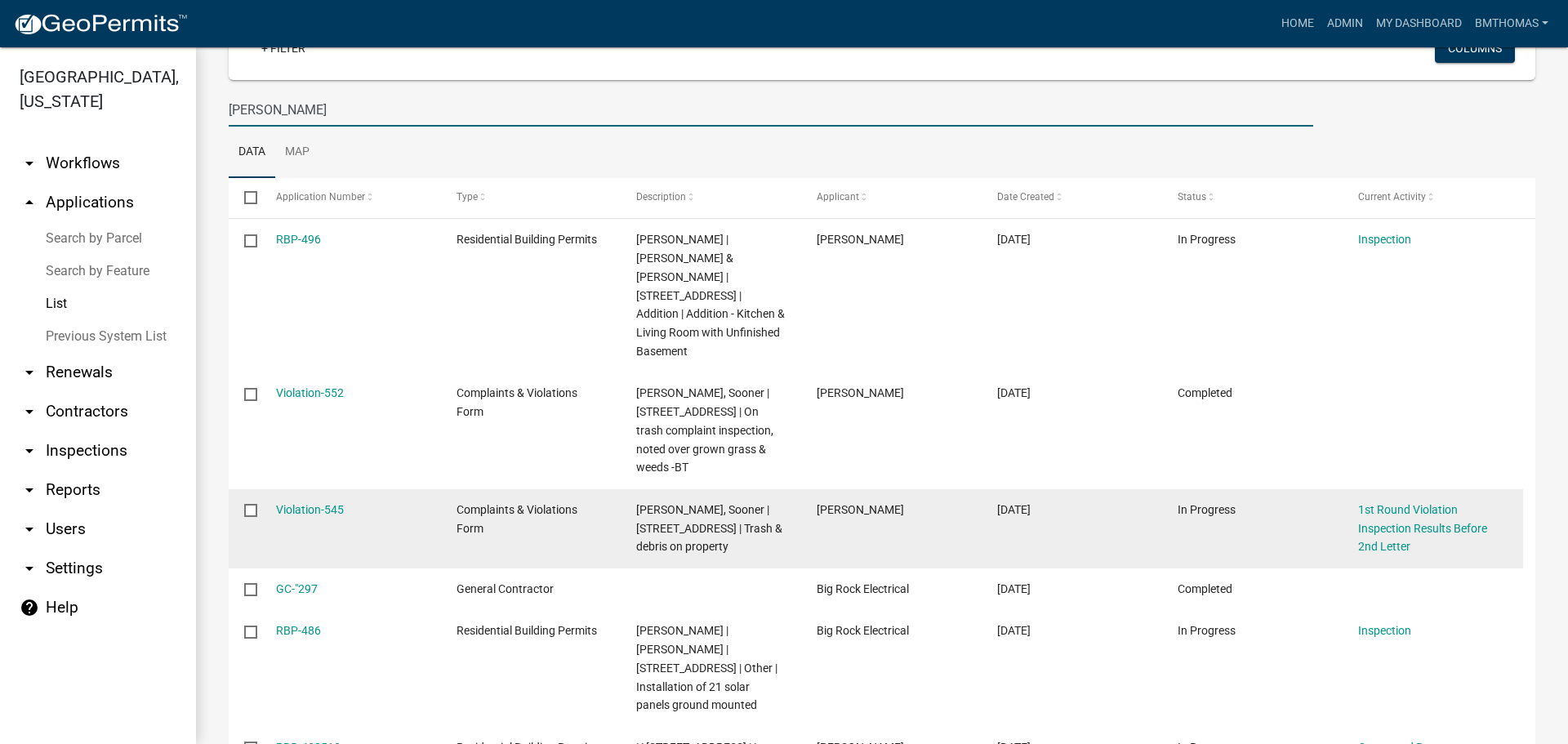
scroll to position [163, 0]
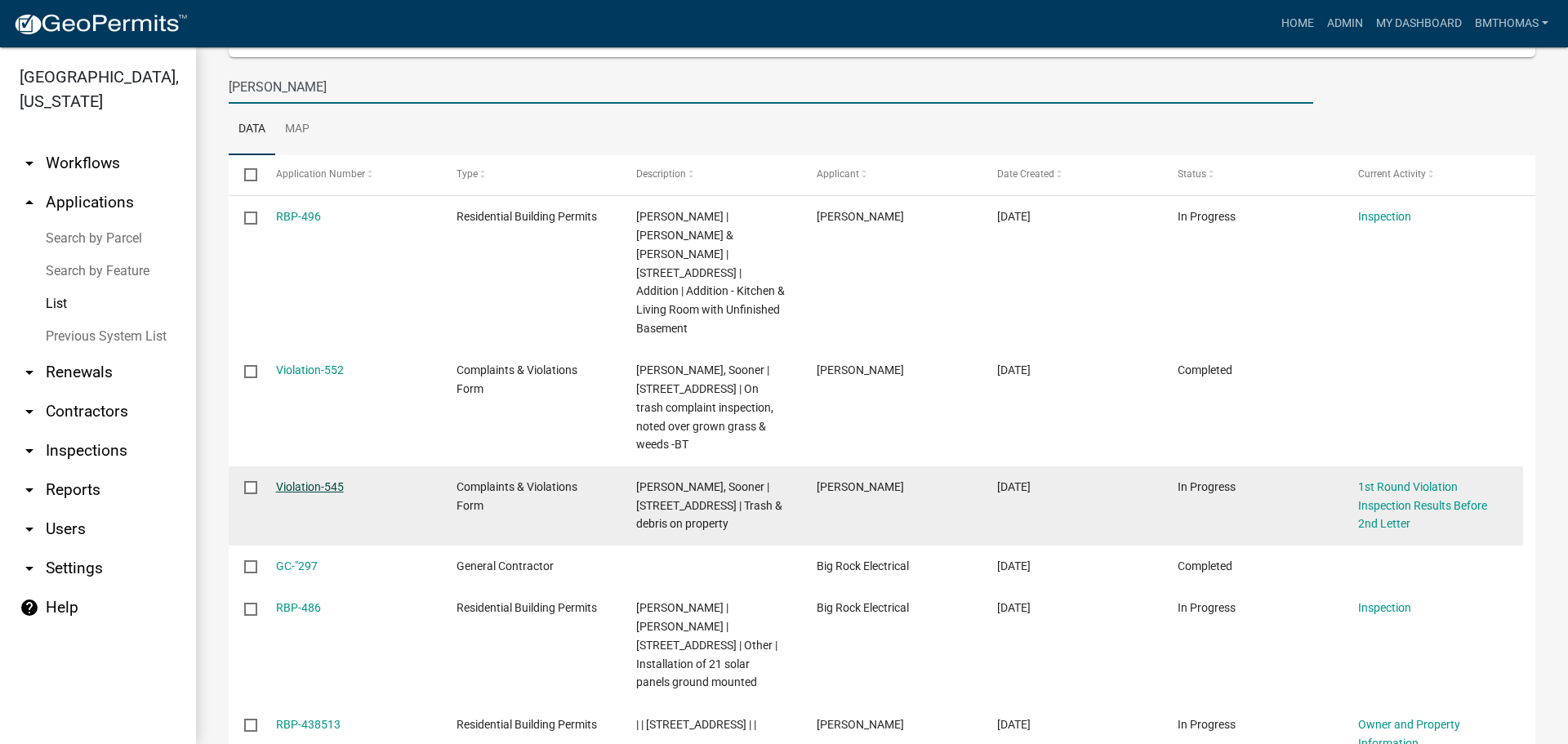
type input "hayes"
click at [322, 480] on link "Violation-545" at bounding box center [310, 486] width 67 height 13
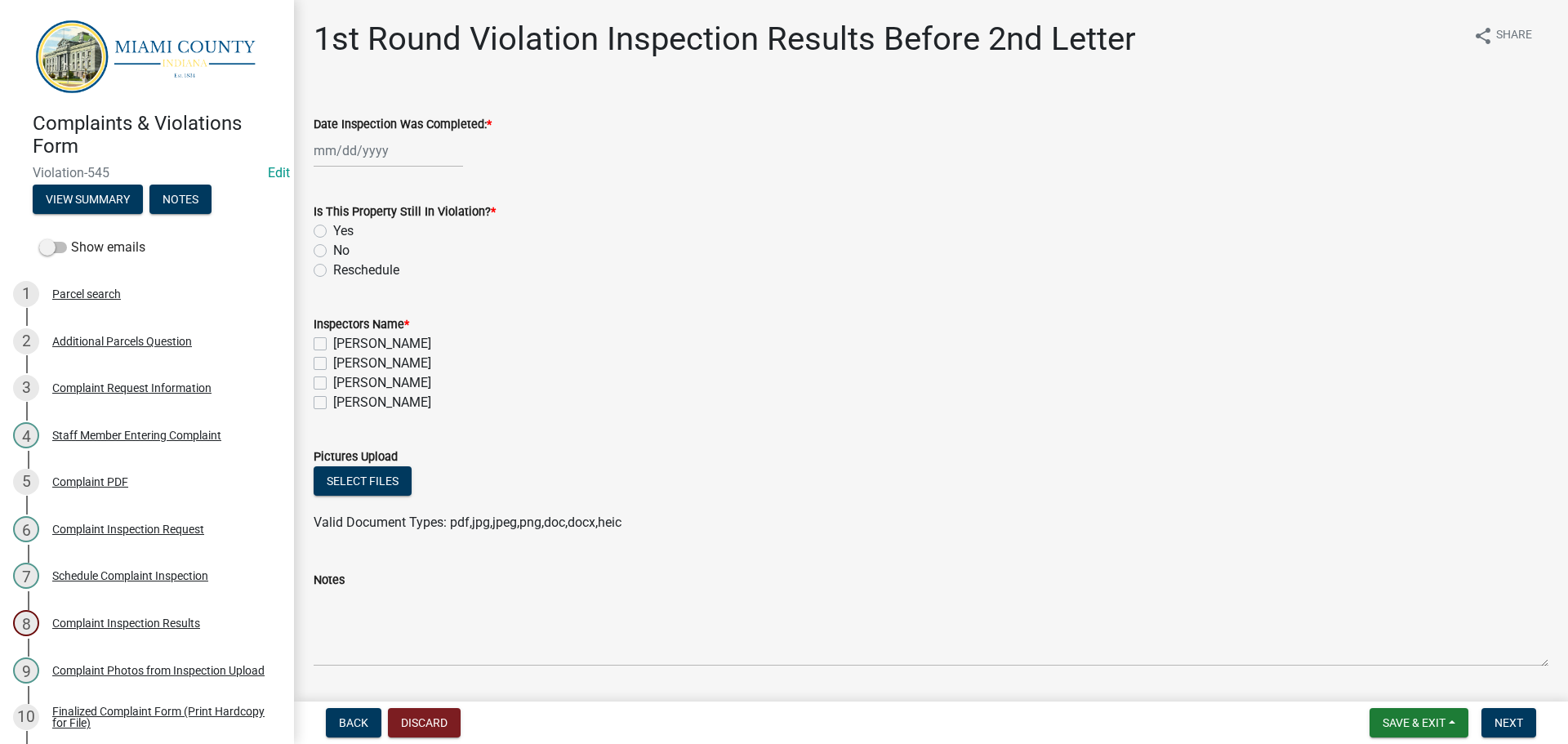
click at [203, 219] on header "Complaints & Violations Form Violation-545 Edit View Summary Notes" at bounding box center [147, 115] width 294 height 231
click at [201, 204] on button "Notes" at bounding box center [180, 199] width 62 height 30
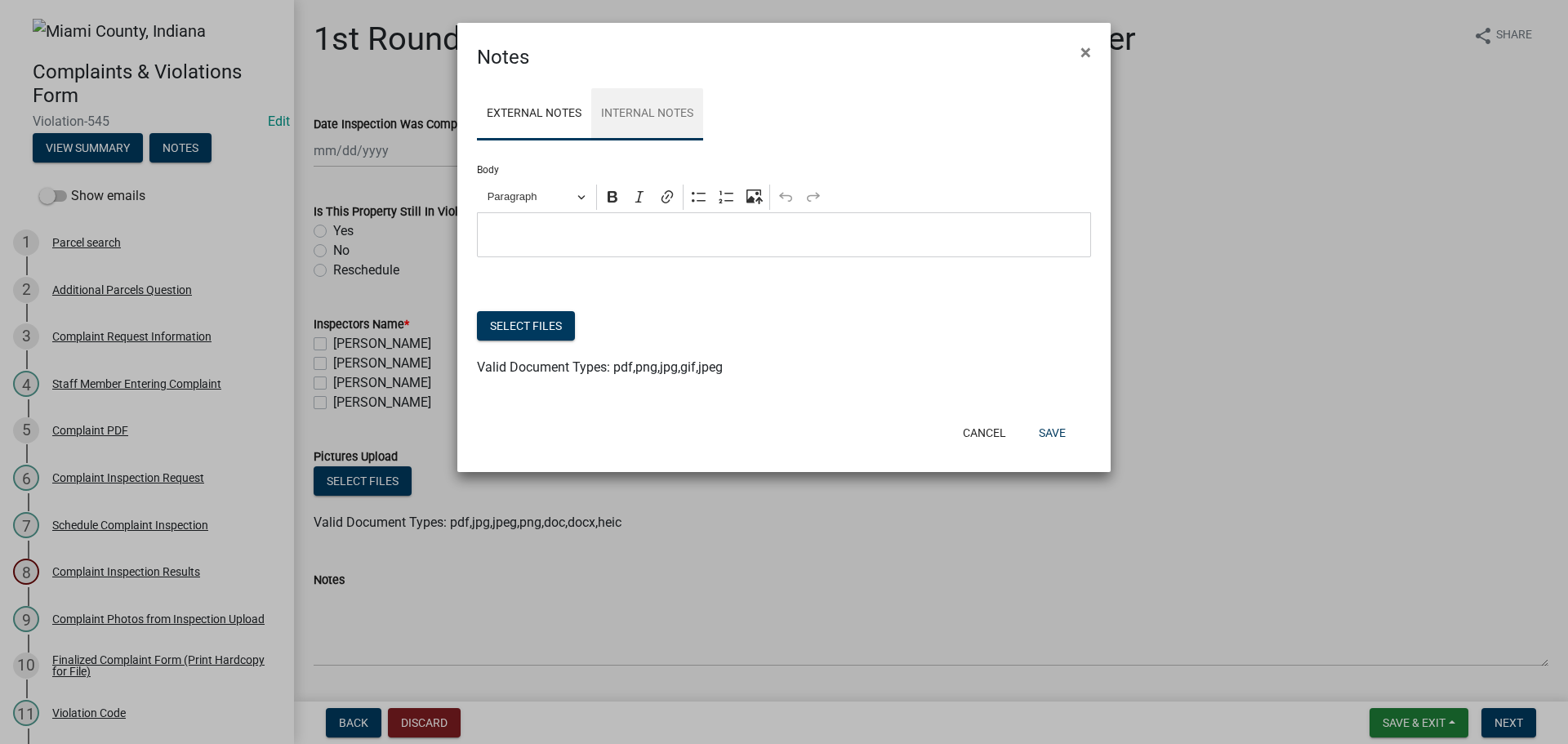
click at [682, 120] on link "Internal Notes" at bounding box center [647, 114] width 112 height 53
click at [584, 227] on p "Editor editing area: main. Press Alt+0 for help." at bounding box center [784, 236] width 597 height 20
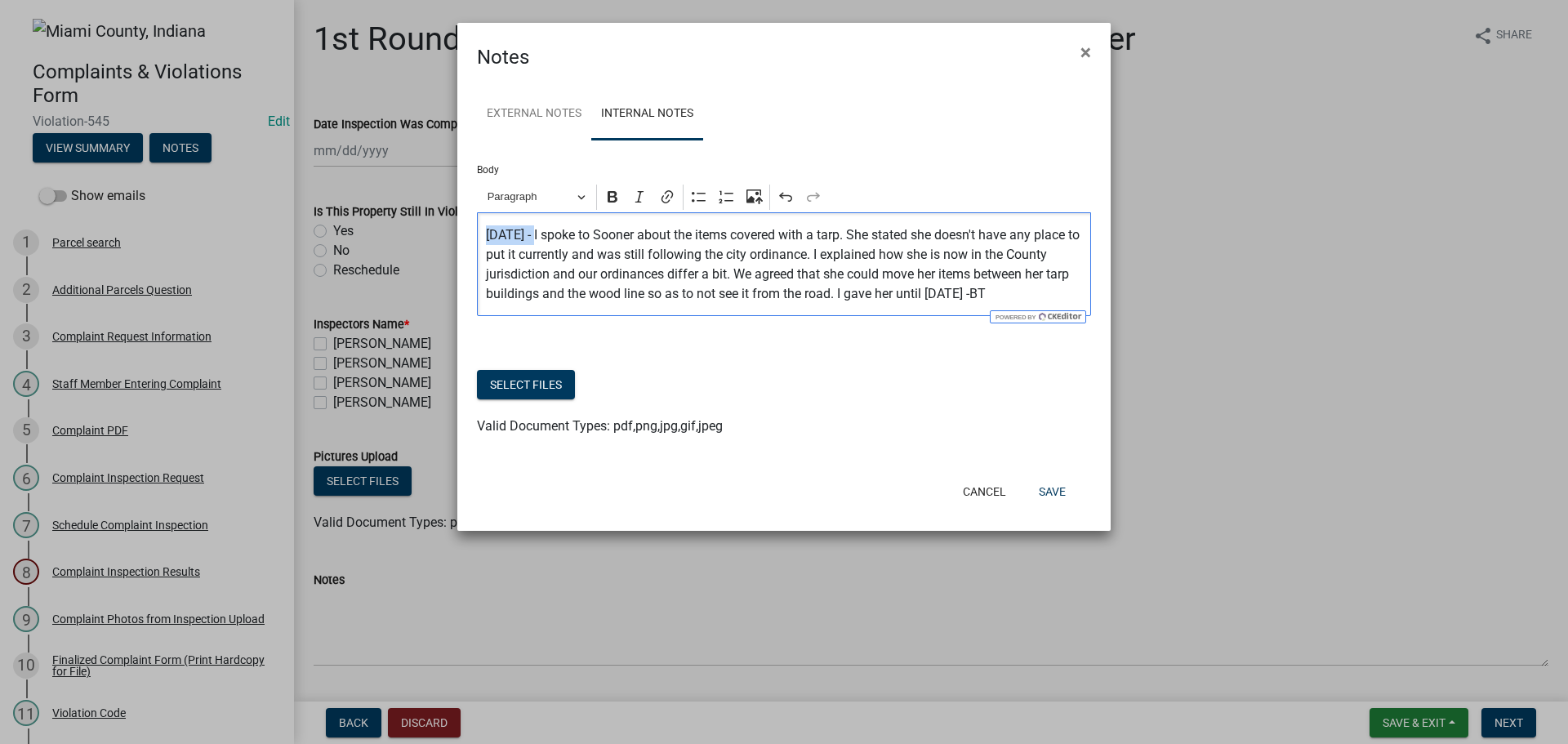
drag, startPoint x: 532, startPoint y: 240, endPoint x: 481, endPoint y: 232, distance: 51.6
click at [481, 232] on div "9.4.25 - I spoke to Sooner about the items covered with a tarp. She stated she …" at bounding box center [784, 264] width 614 height 104
click at [615, 203] on icon "Editor toolbar" at bounding box center [613, 197] width 10 height 12
click at [1065, 490] on button "Save" at bounding box center [1053, 492] width 53 height 30
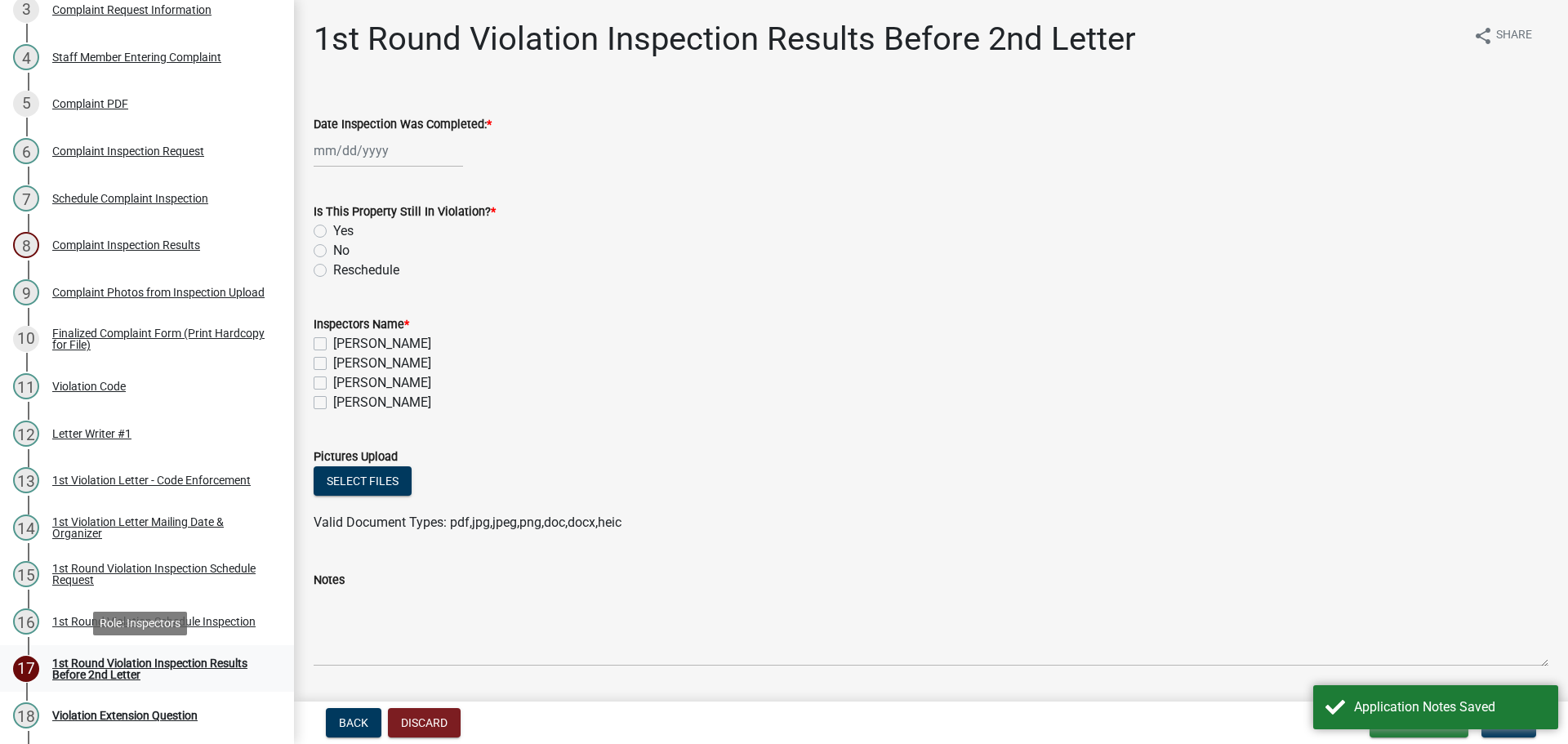
scroll to position [408, 0]
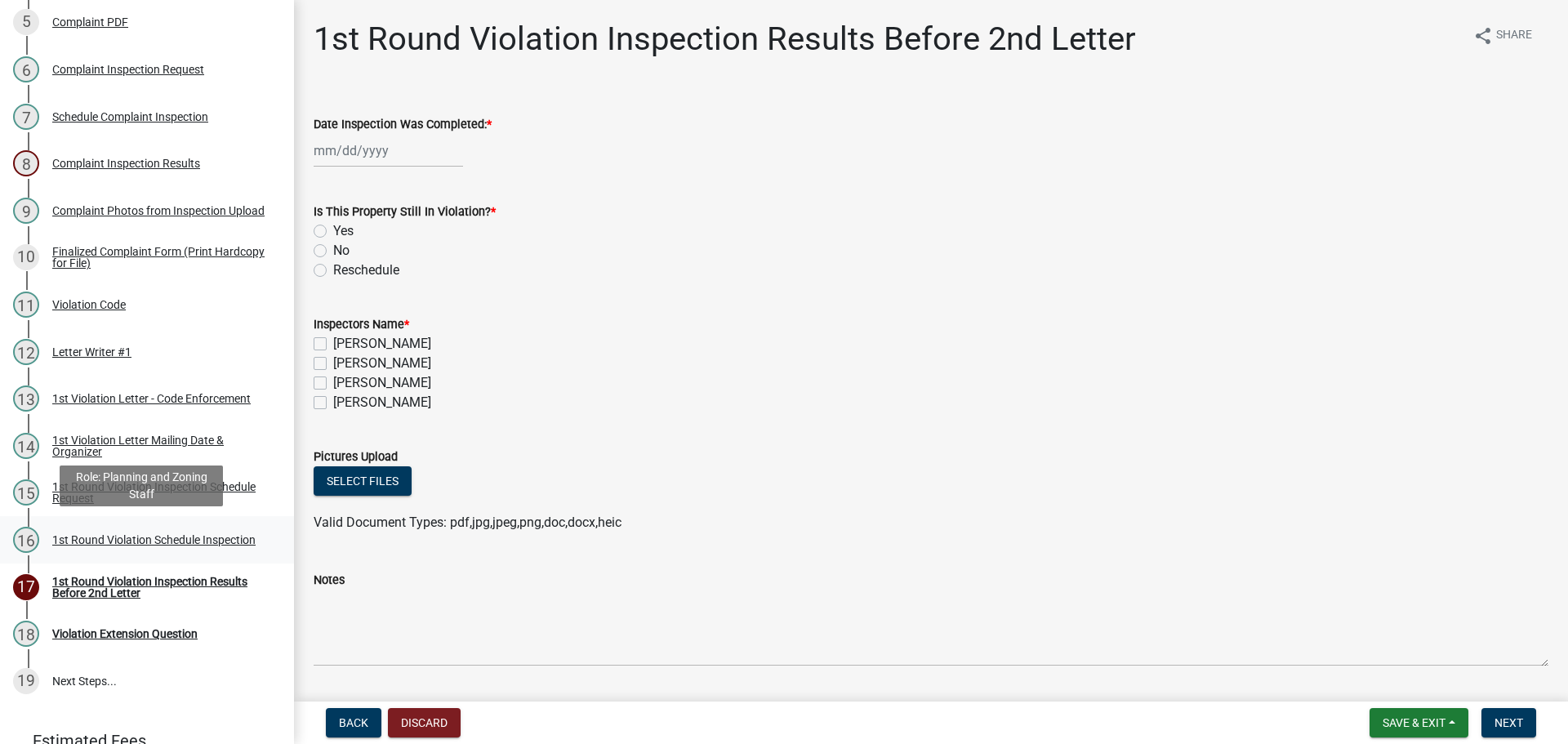
click at [124, 534] on div "1st Round Violation Schedule Inspection" at bounding box center [154, 540] width 203 height 12
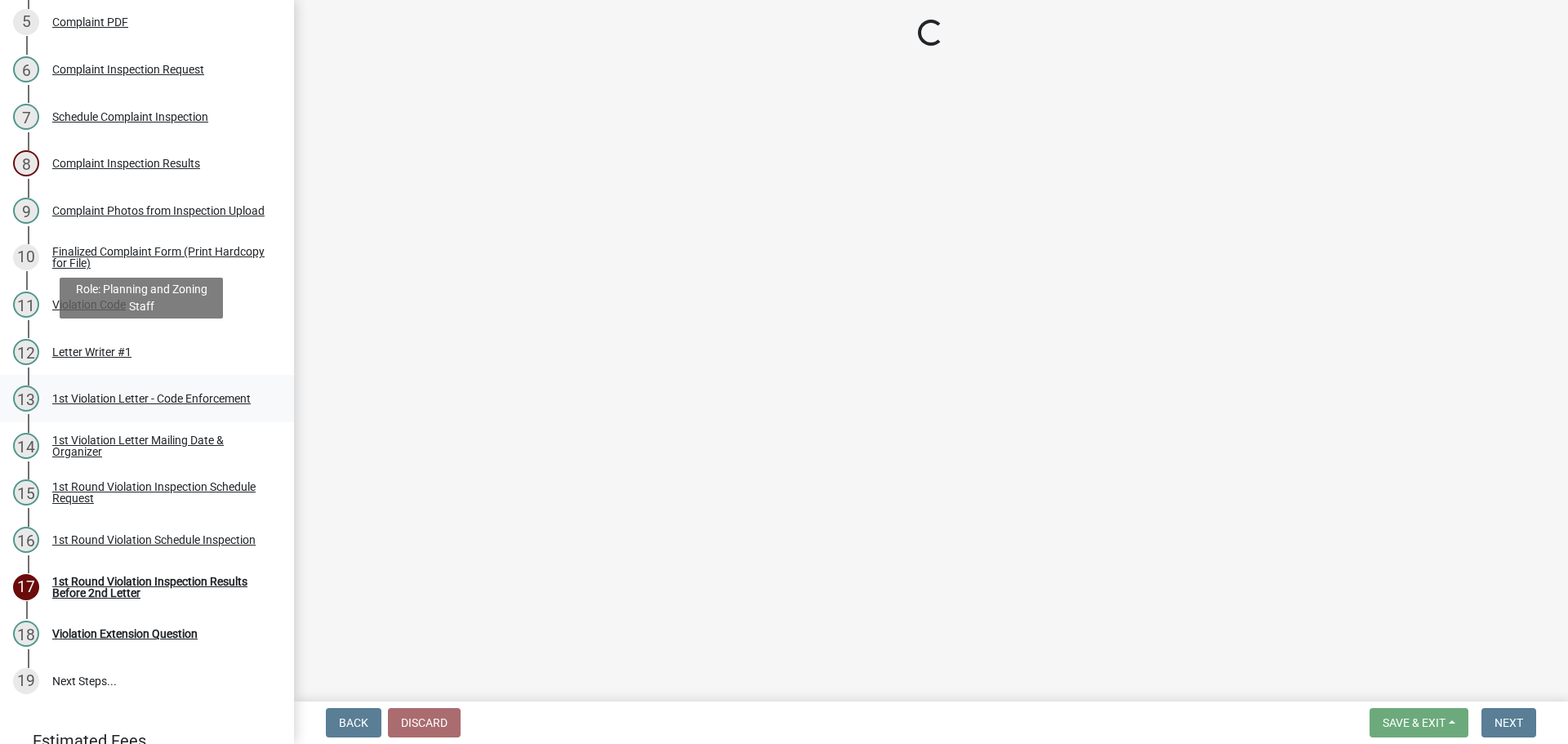
select select "0324ce59-dc13-463c-88f6-21718b6e040a"
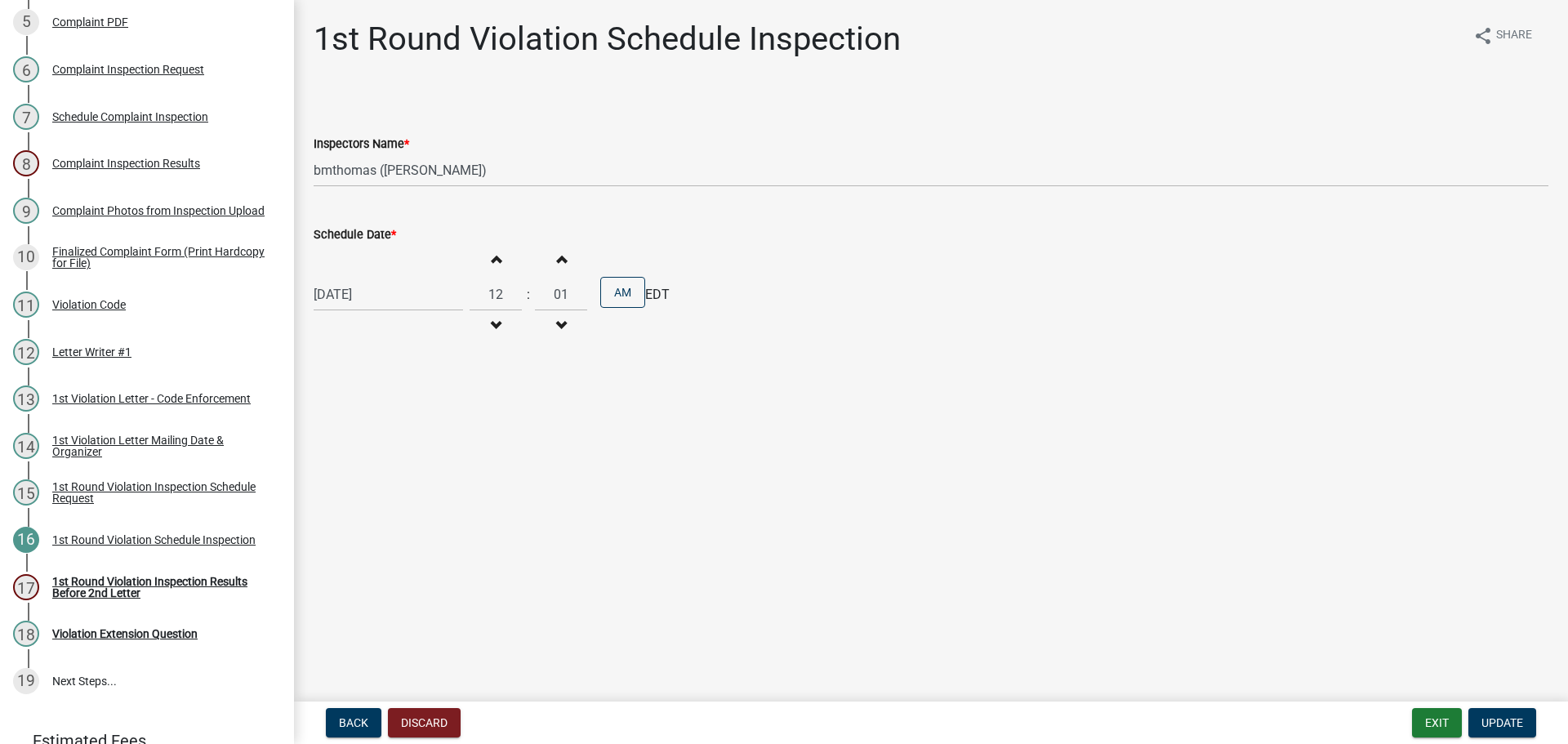
select select "9"
select select "2025"
click at [366, 300] on div "09/02/2025 Jan Feb Mar Apr May Jun Jul Aug Sep Oct Nov Dec 1525 1526 1527 1528 …" at bounding box center [388, 294] width 150 height 34
click at [440, 406] on div "12" at bounding box center [435, 407] width 26 height 26
type input "09/12/2025"
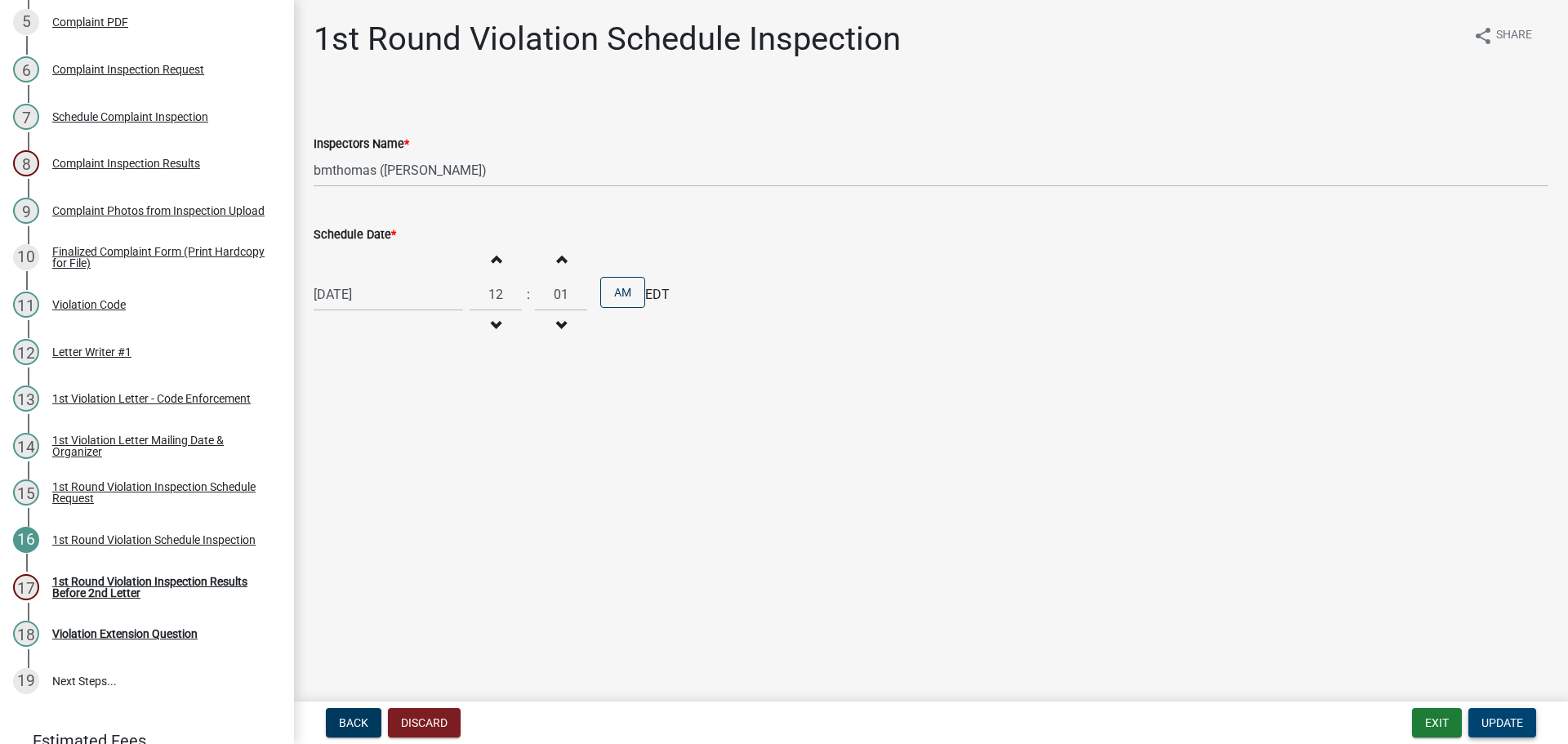
click at [1528, 714] on button "Update" at bounding box center [1503, 723] width 67 height 30
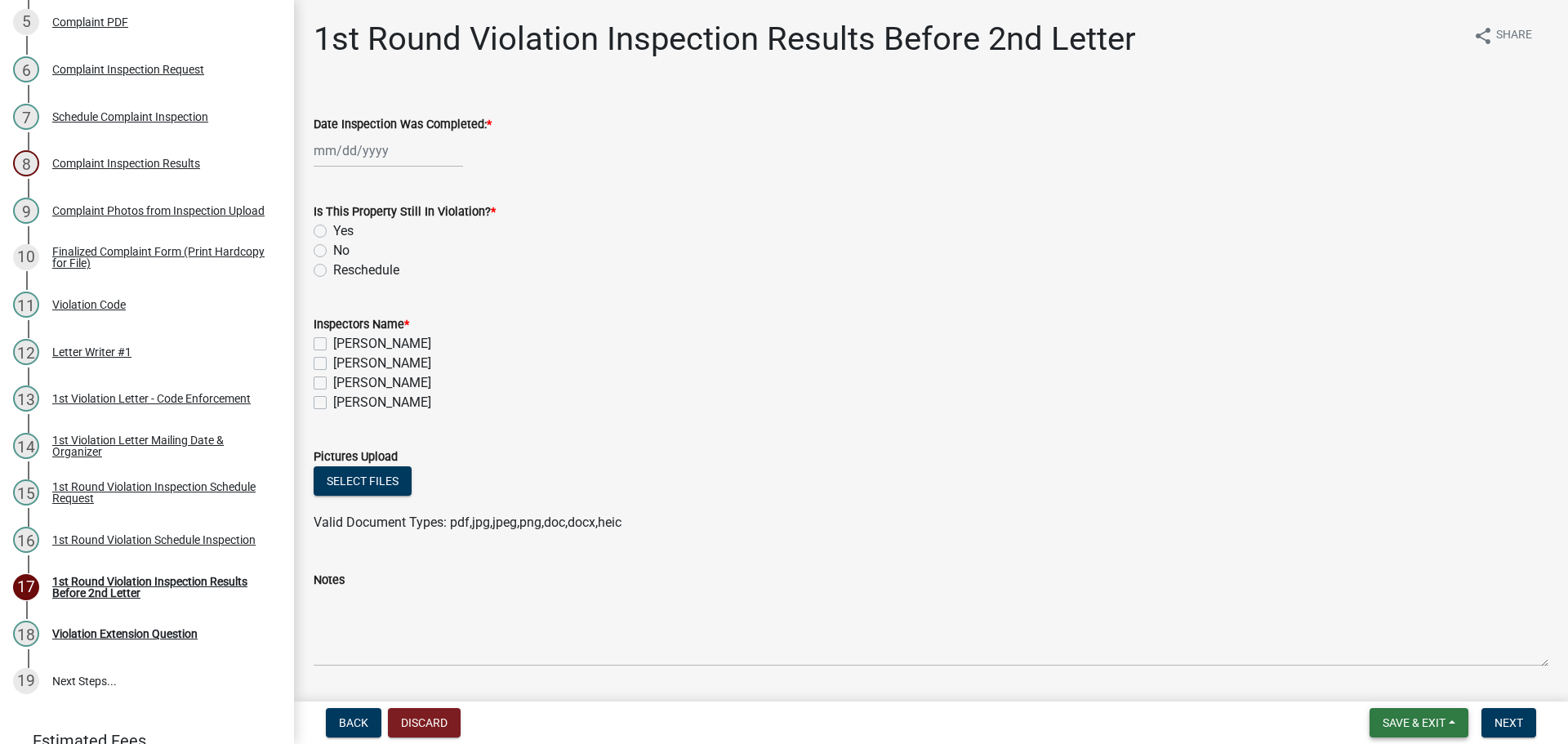
click at [1422, 723] on span "Save & Exit" at bounding box center [1413, 722] width 62 height 13
click at [1411, 686] on button "Save & Exit" at bounding box center [1404, 681] width 131 height 40
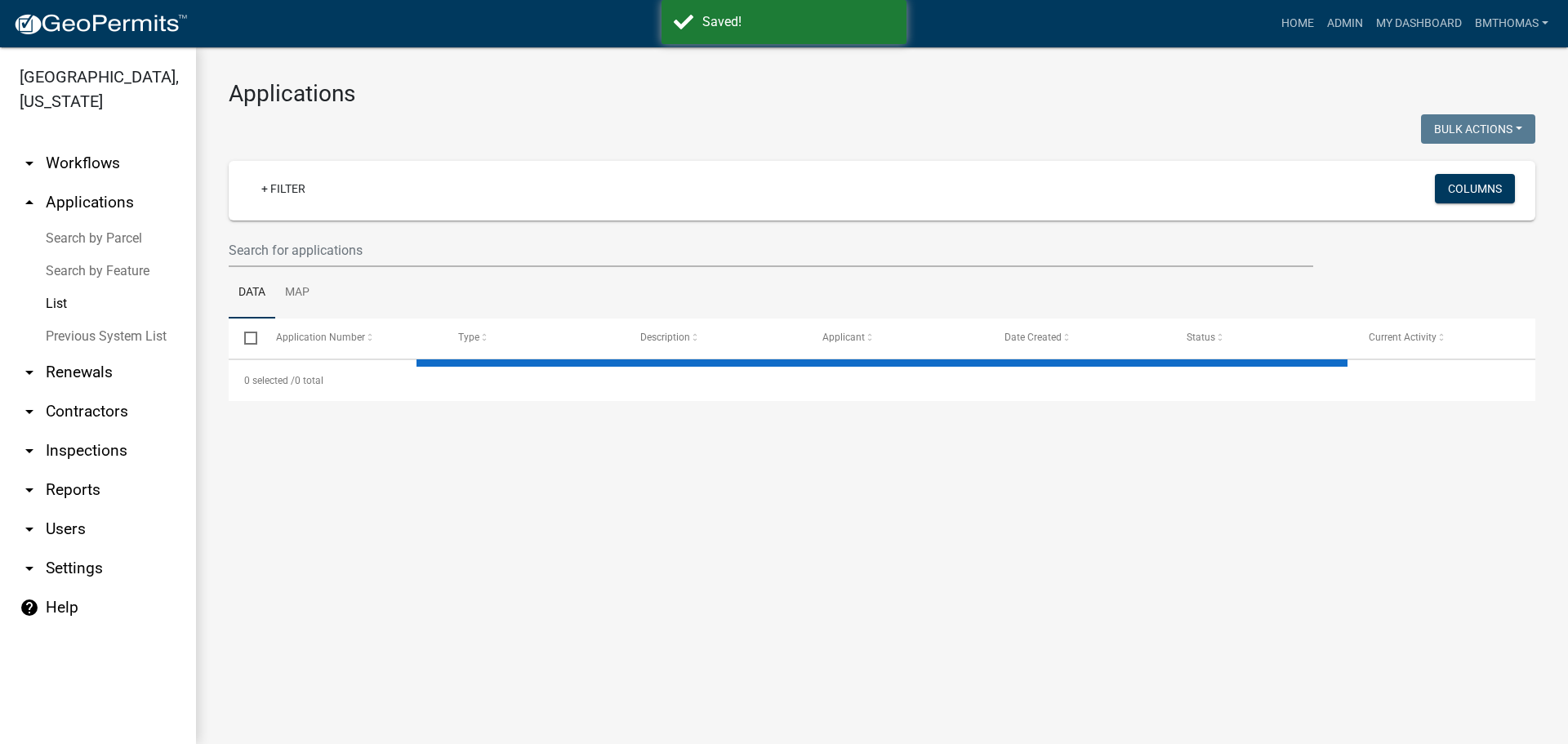
select select "3: 100"
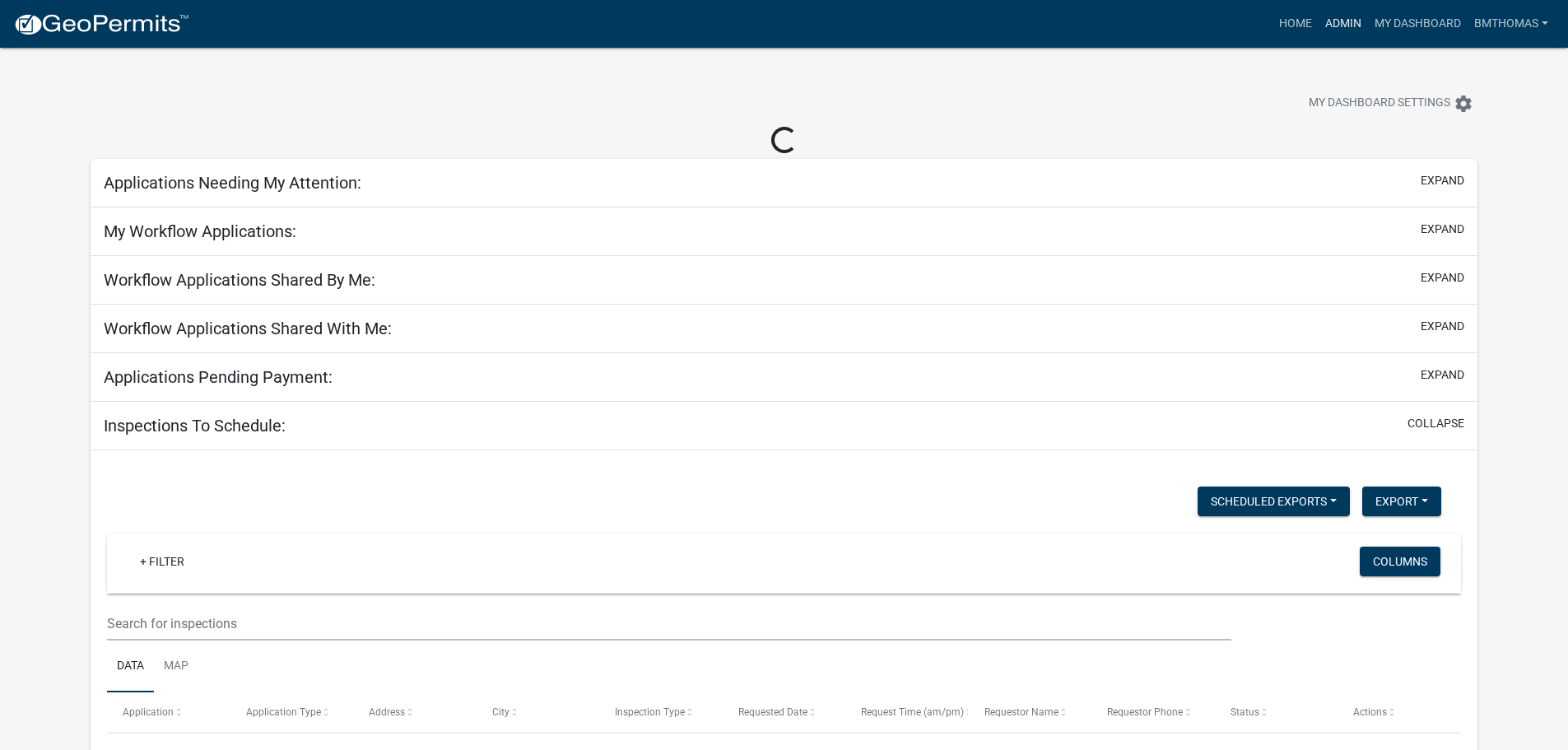
click at [1335, 26] on link "Admin" at bounding box center [1342, 23] width 49 height 31
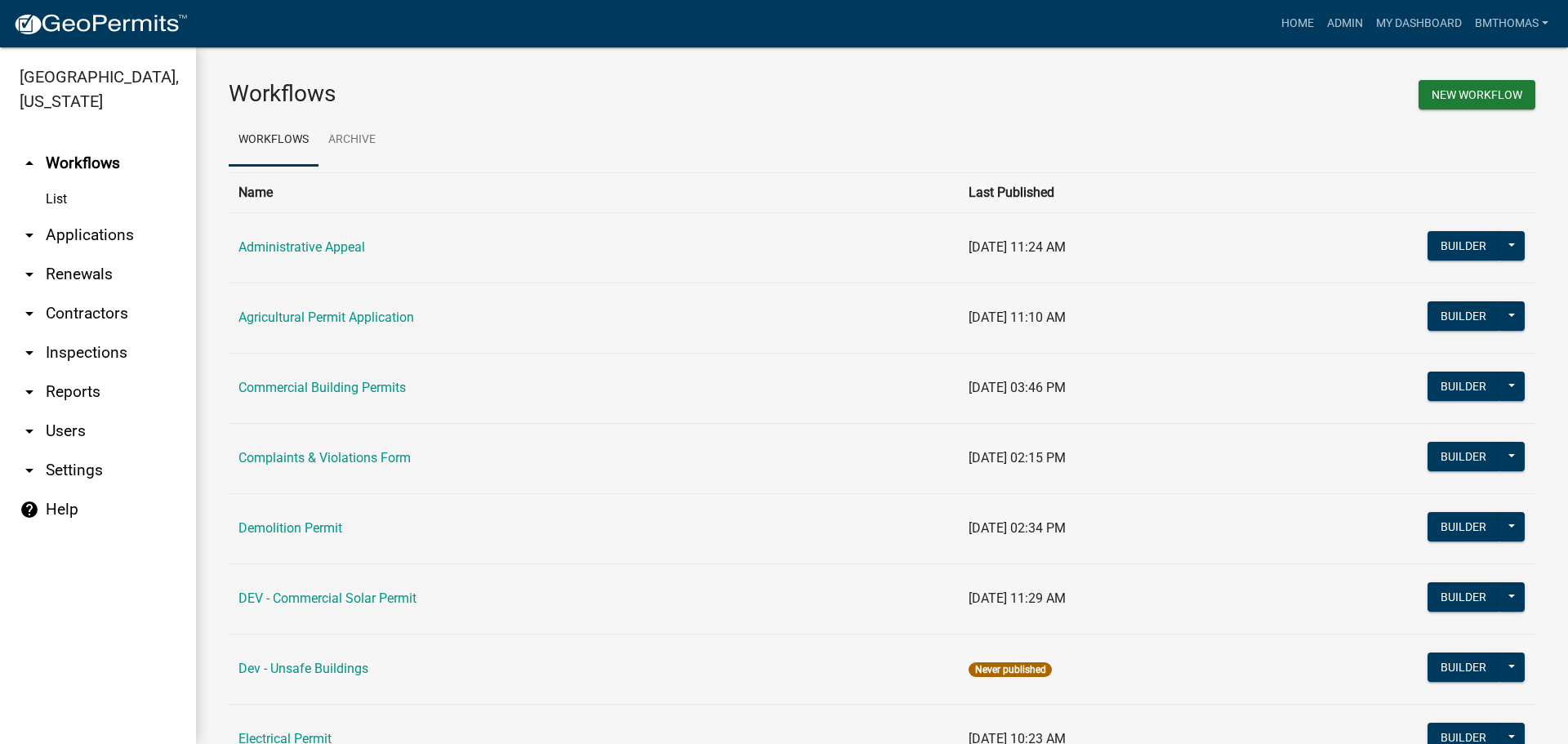
click at [95, 216] on link "arrow_drop_down Applications" at bounding box center [98, 236] width 196 height 40
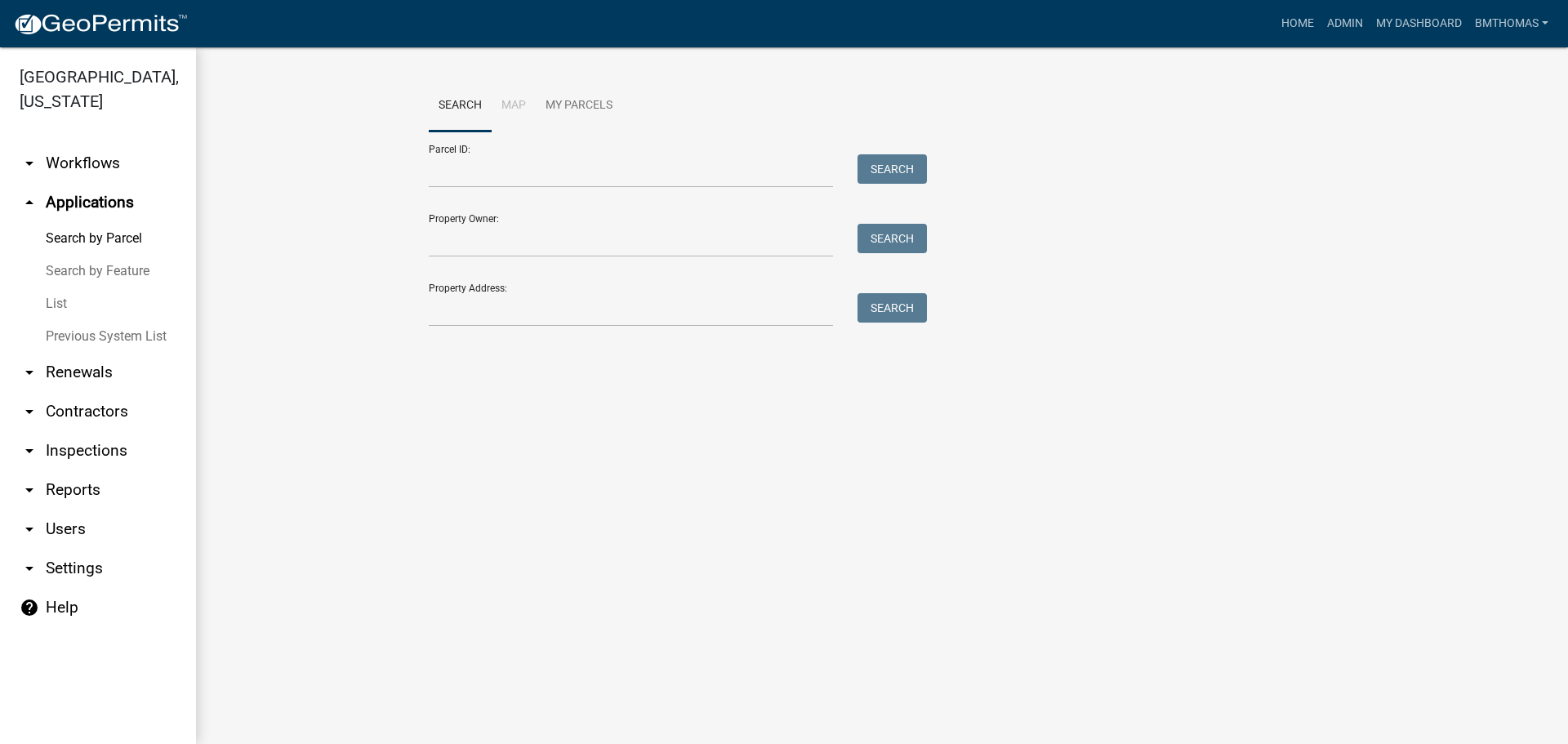
click at [63, 287] on link "List" at bounding box center [98, 303] width 196 height 33
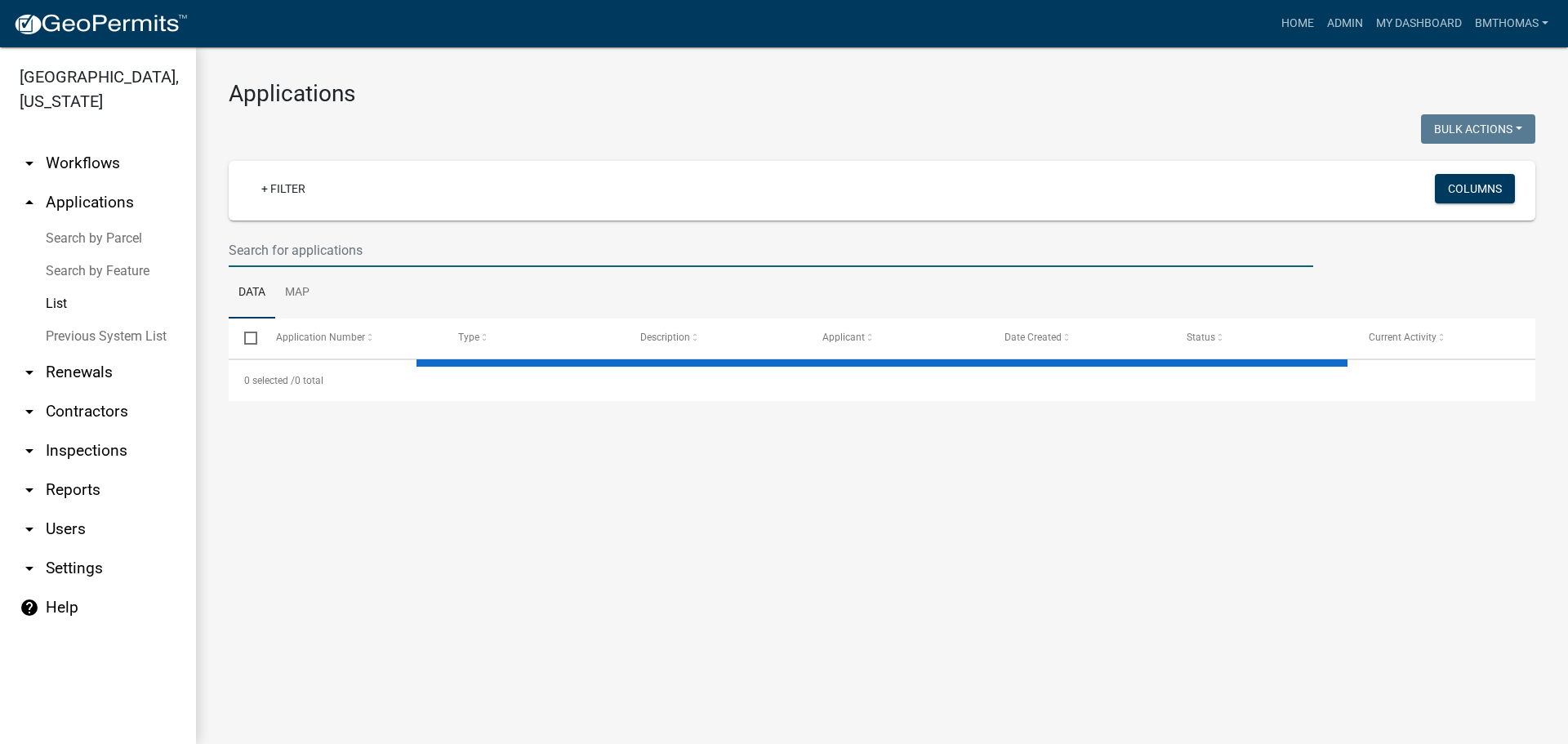
click at [401, 257] on input "text" at bounding box center [771, 251] width 1085 height 34
type input "hayes"
select select "3: 100"
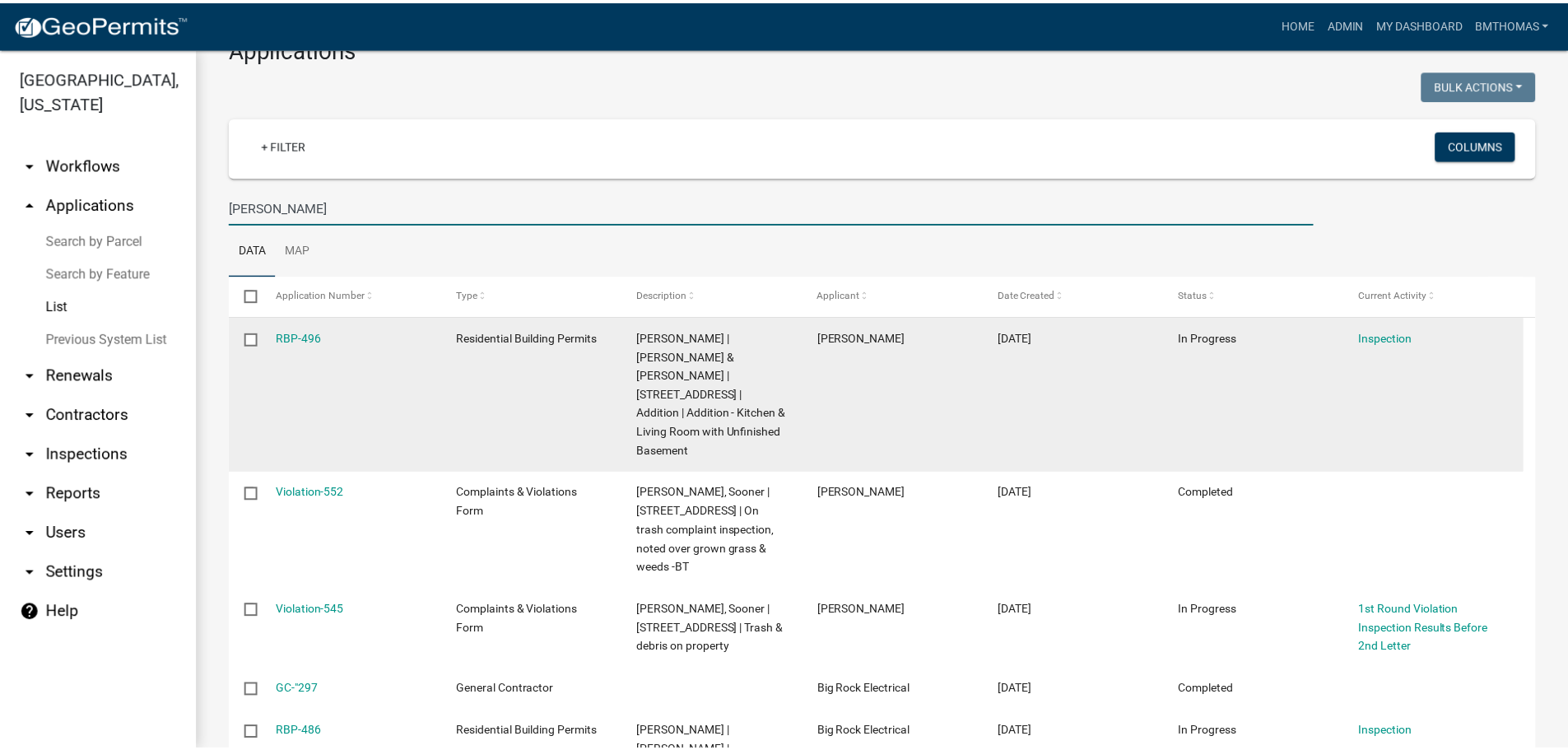
scroll to position [82, 0]
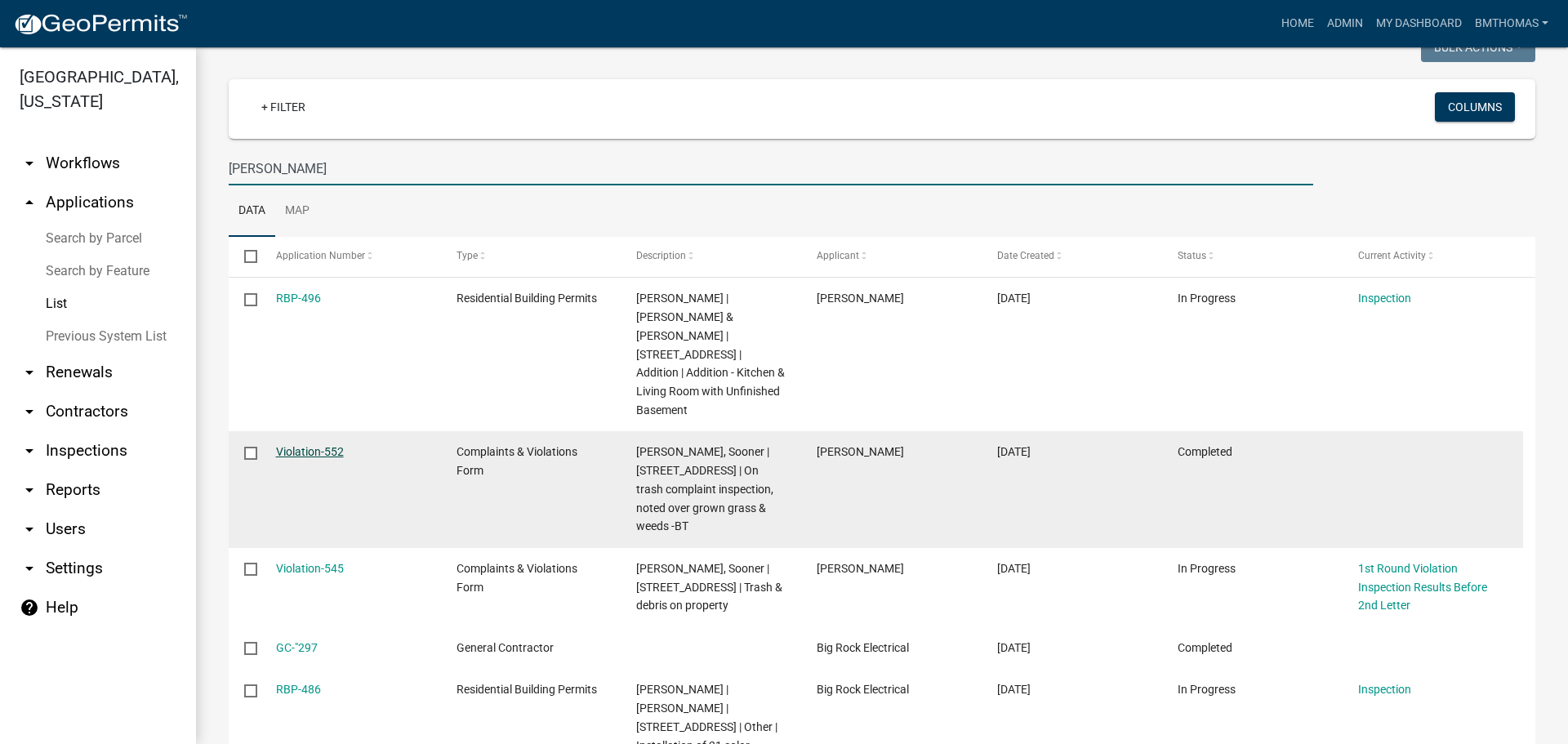
type input "hayes"
click at [323, 445] on link "Violation-552" at bounding box center [310, 451] width 67 height 13
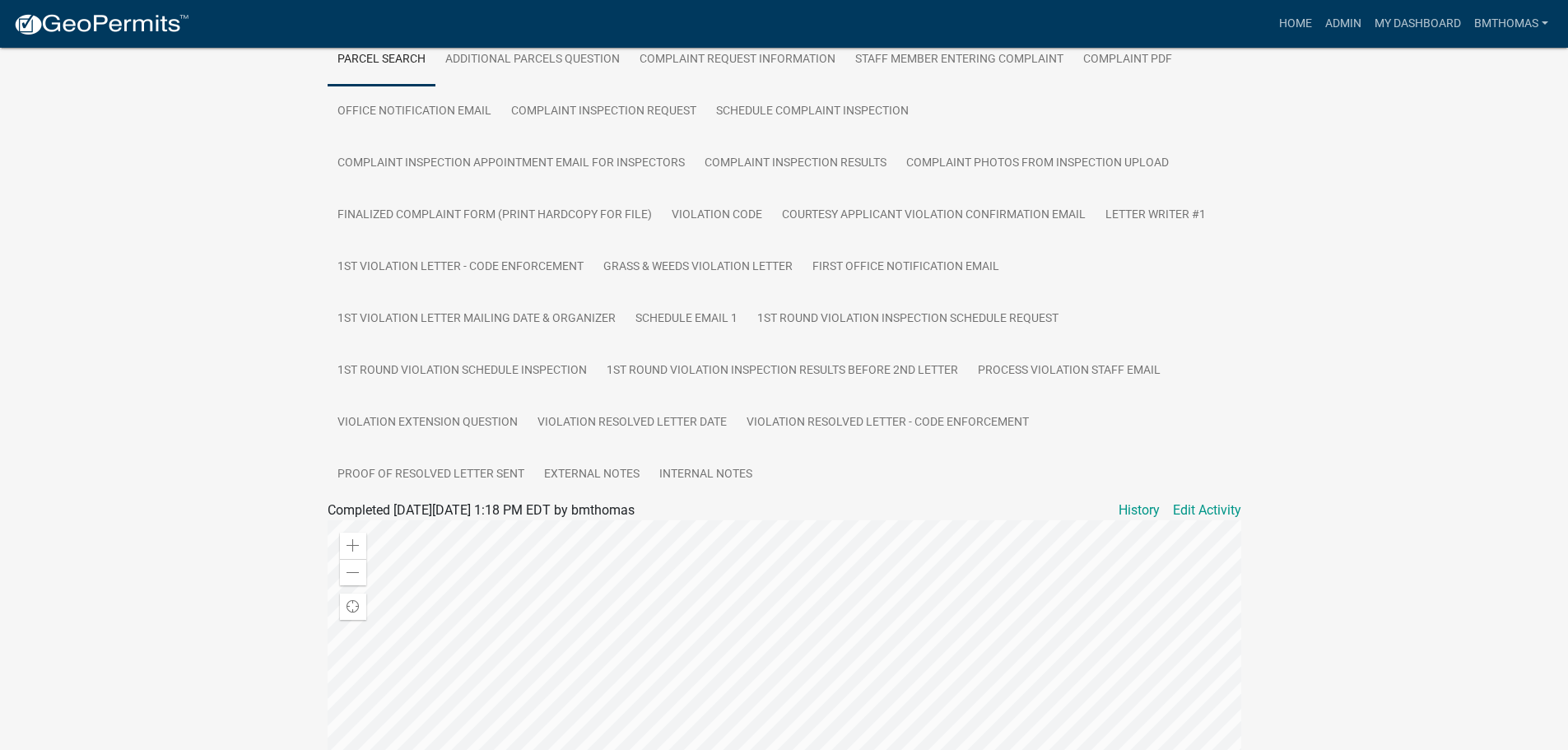
scroll to position [330, 0]
click at [705, 495] on link "Internal Notes" at bounding box center [706, 474] width 113 height 53
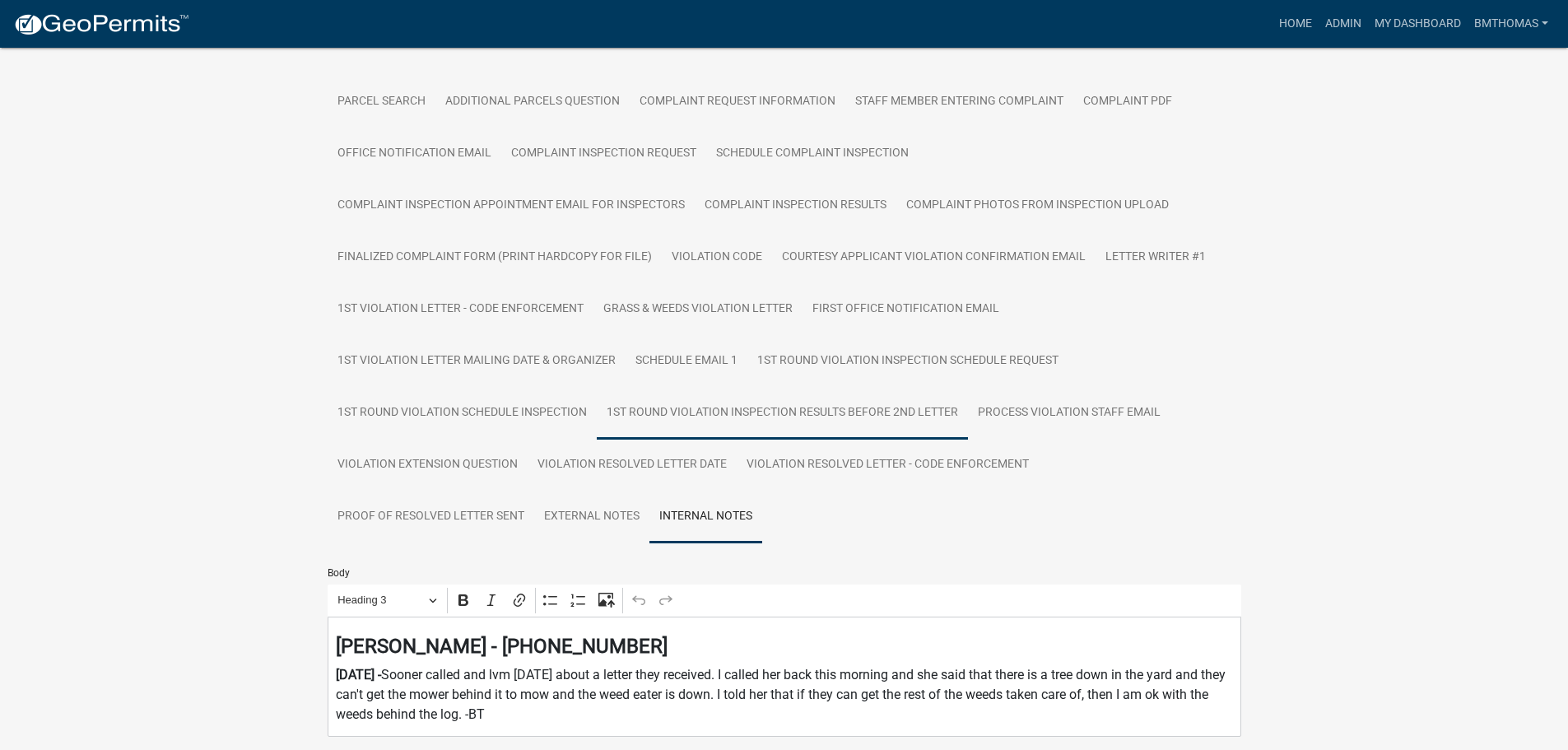
scroll to position [247, 0]
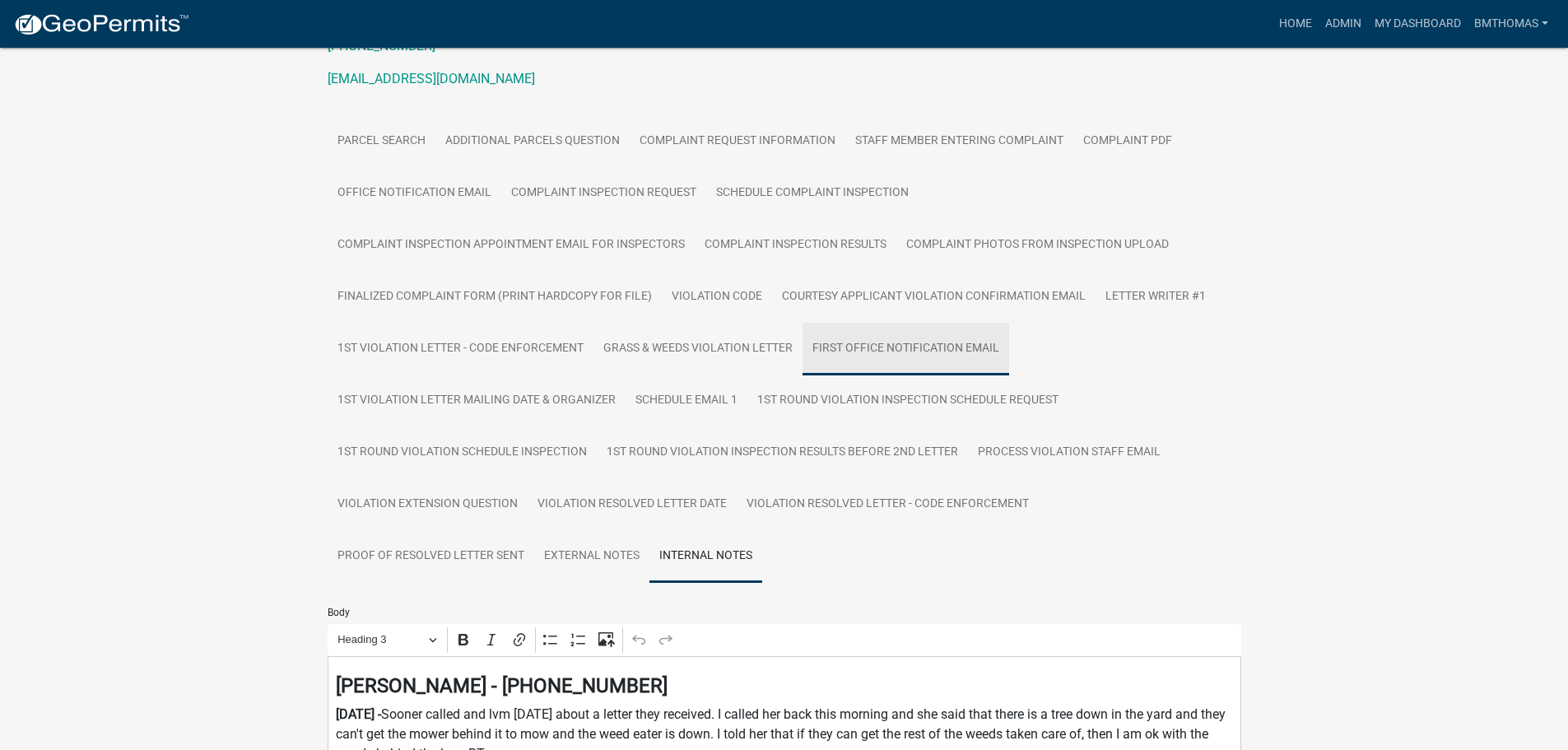
click at [855, 365] on link "First Office Notification Email" at bounding box center [905, 349] width 207 height 53
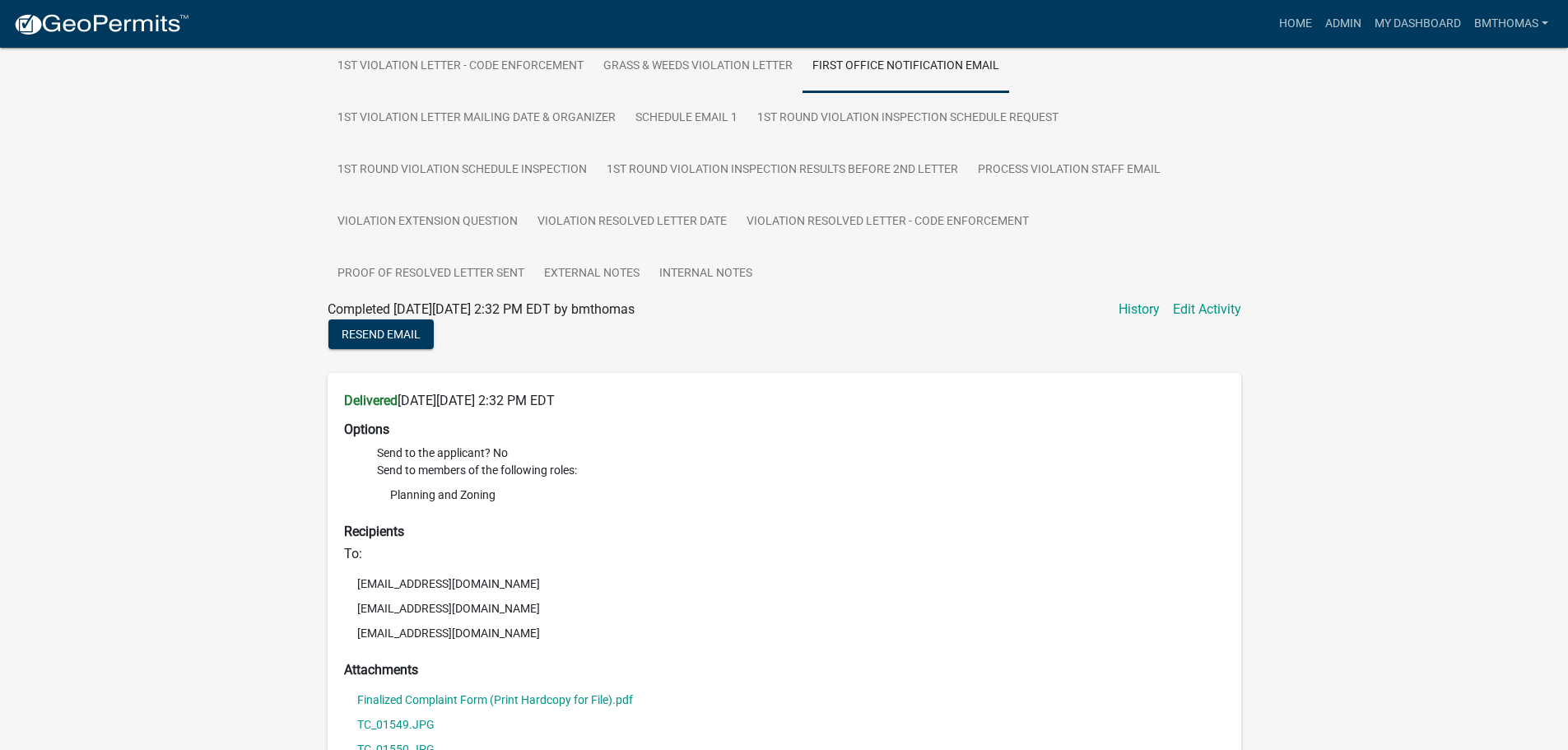
scroll to position [411, 0]
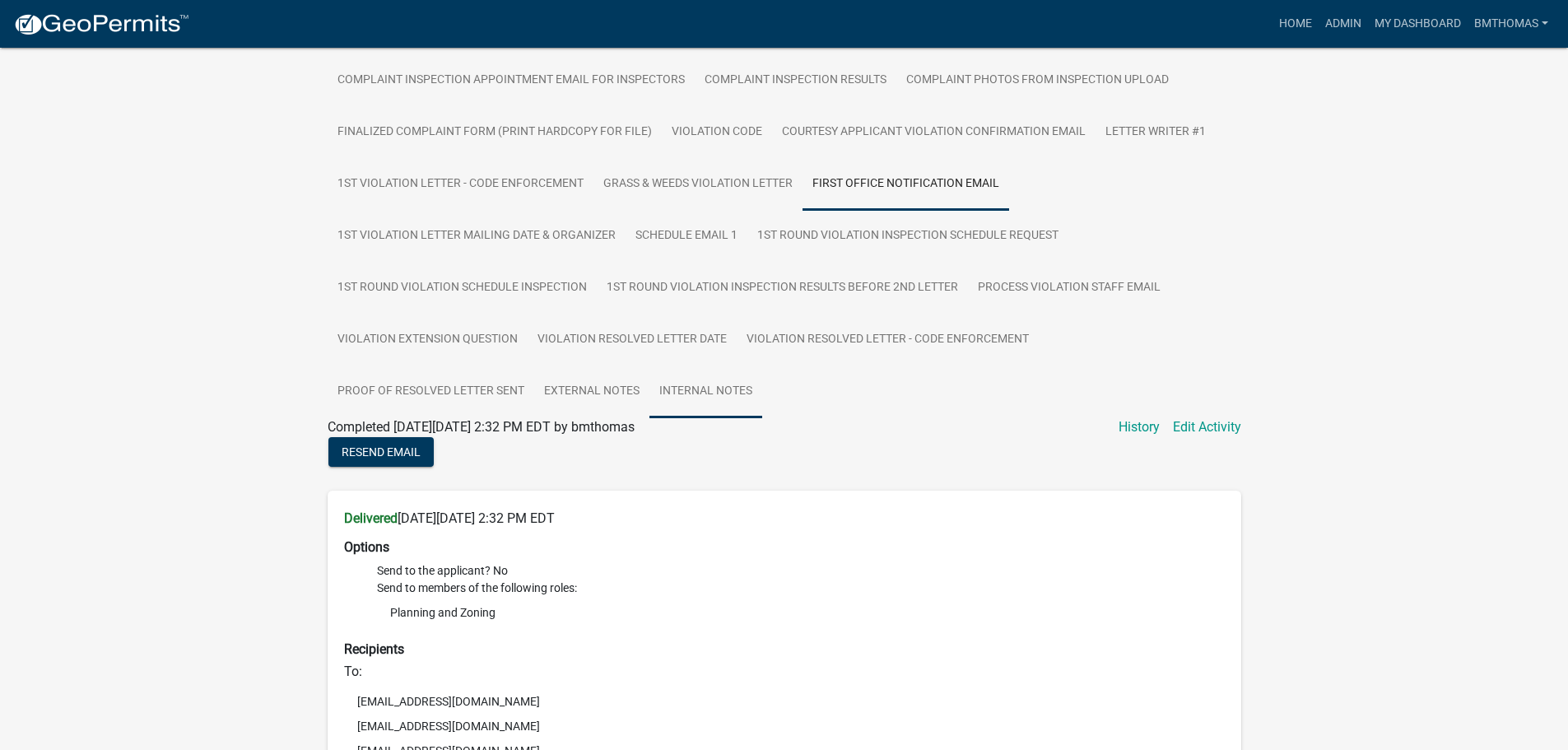
click at [691, 415] on link "Internal Notes" at bounding box center [706, 391] width 113 height 53
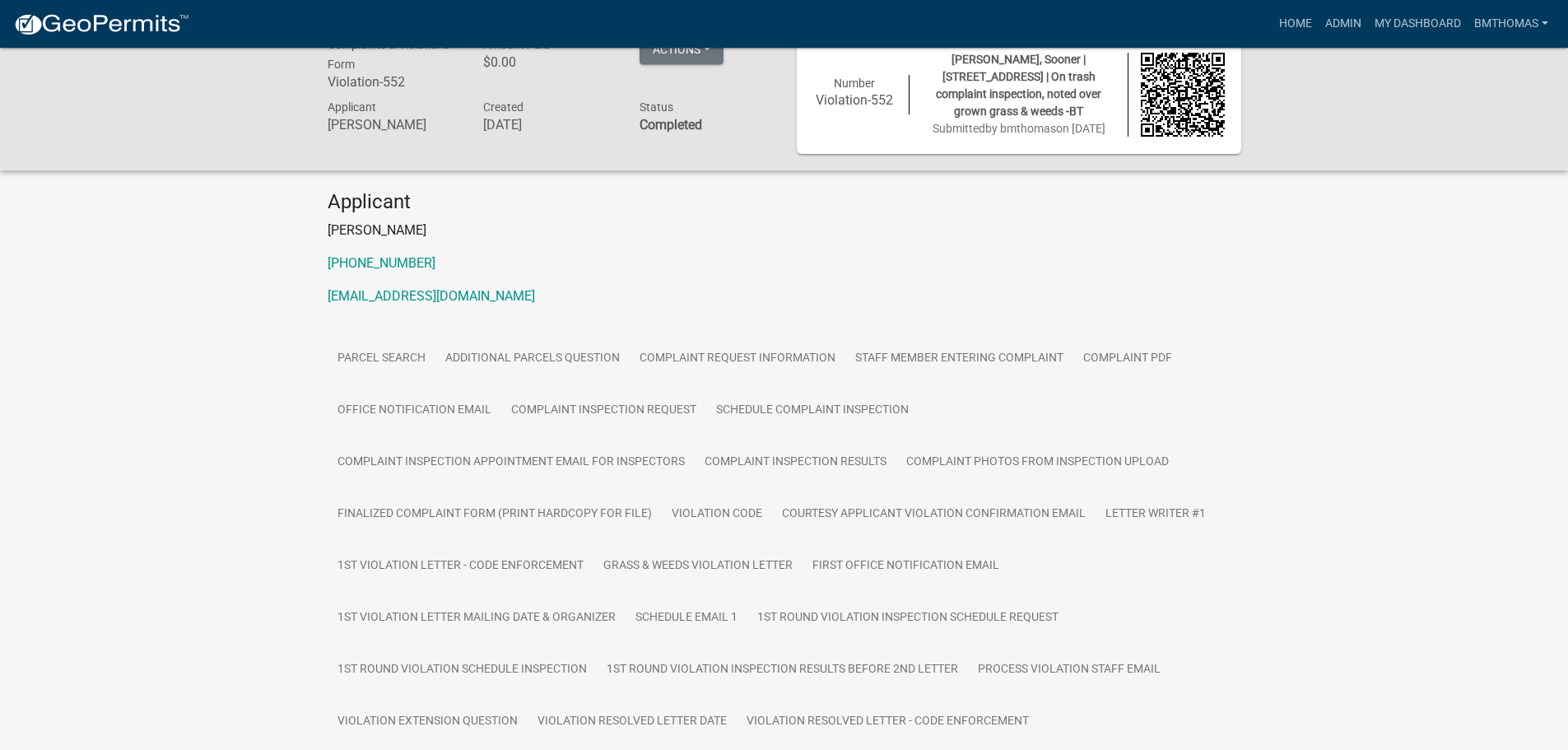
scroll to position [0, 0]
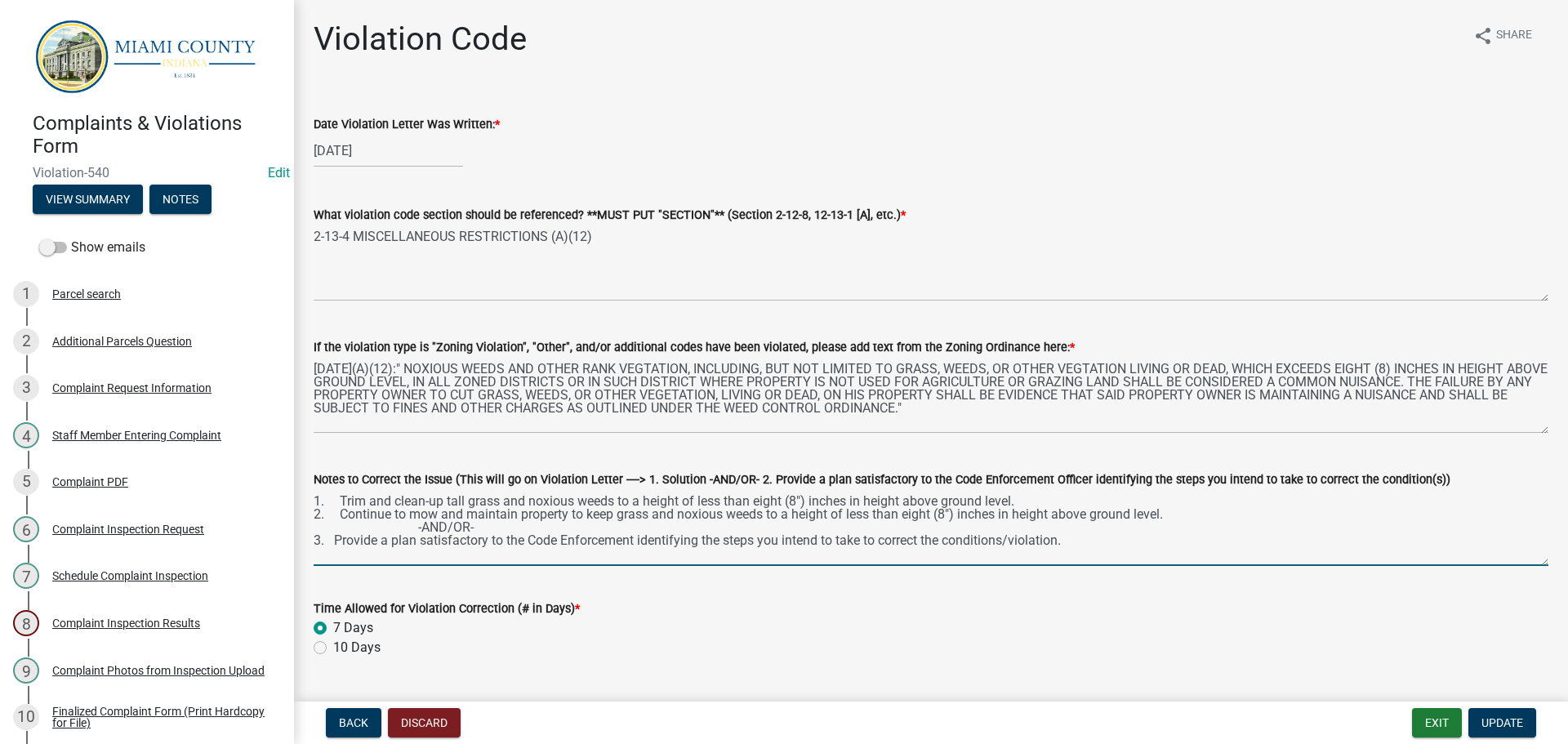
scroll to position [81, 0]
